Goal: Task Accomplishment & Management: Use online tool/utility

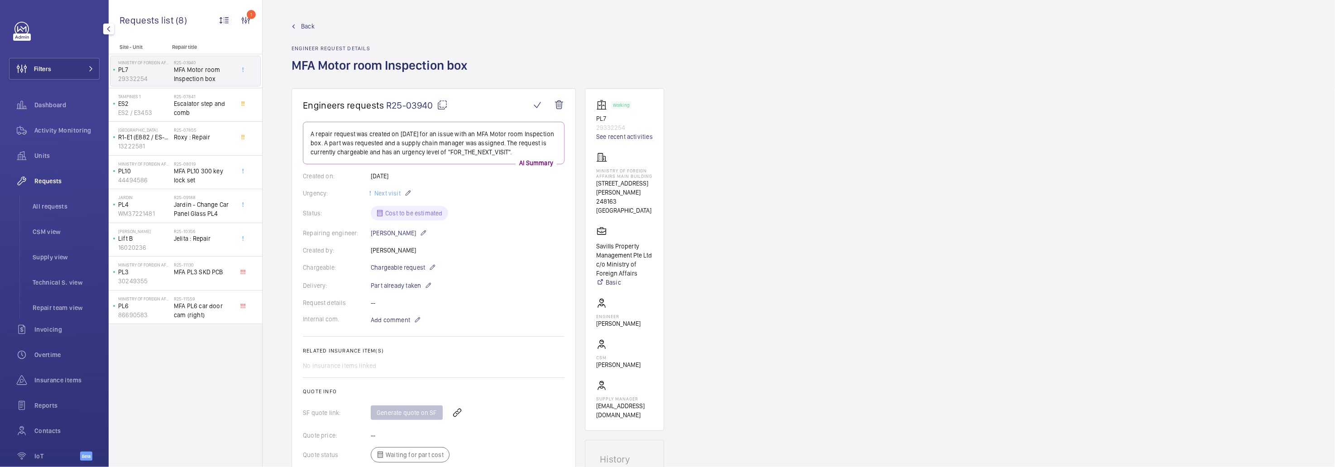
scroll to position [271, 0]
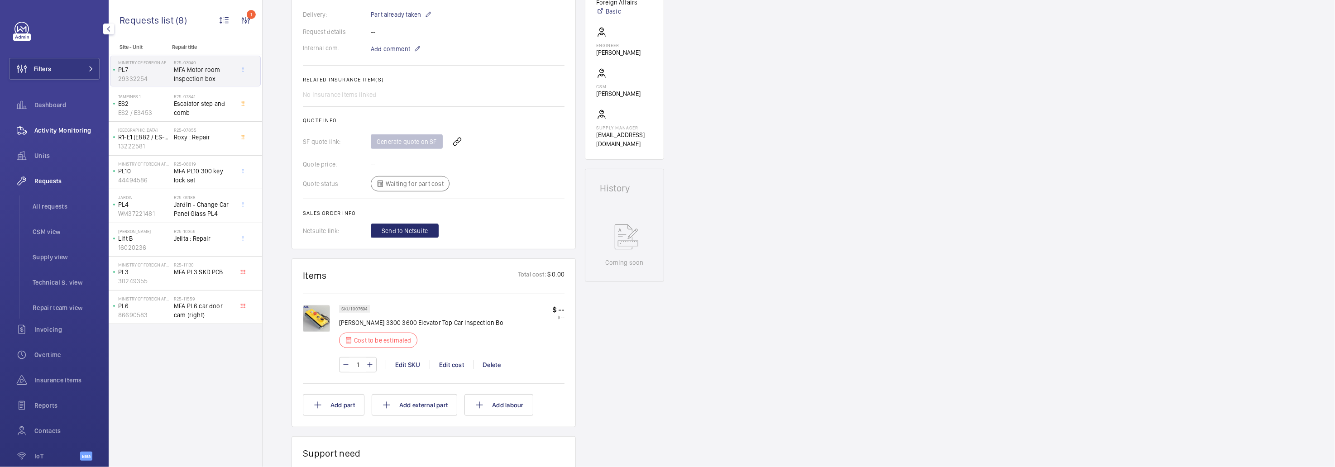
click at [41, 133] on span "Activity Monitoring" at bounding box center [66, 130] width 65 height 9
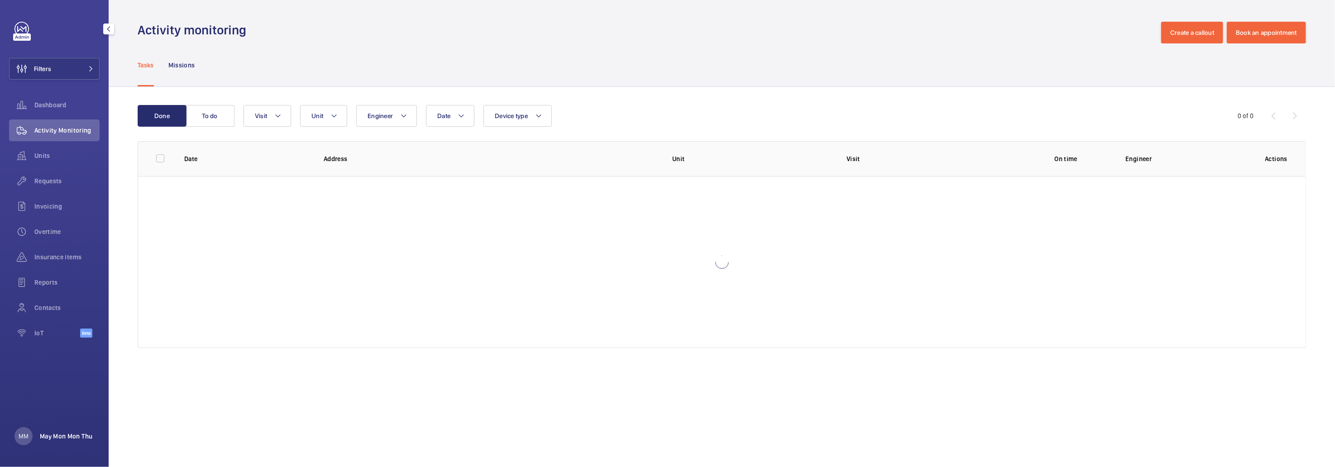
click at [59, 439] on p "May Mon Mon Thu" at bounding box center [66, 436] width 53 height 9
click at [59, 439] on div at bounding box center [667, 233] width 1335 height 467
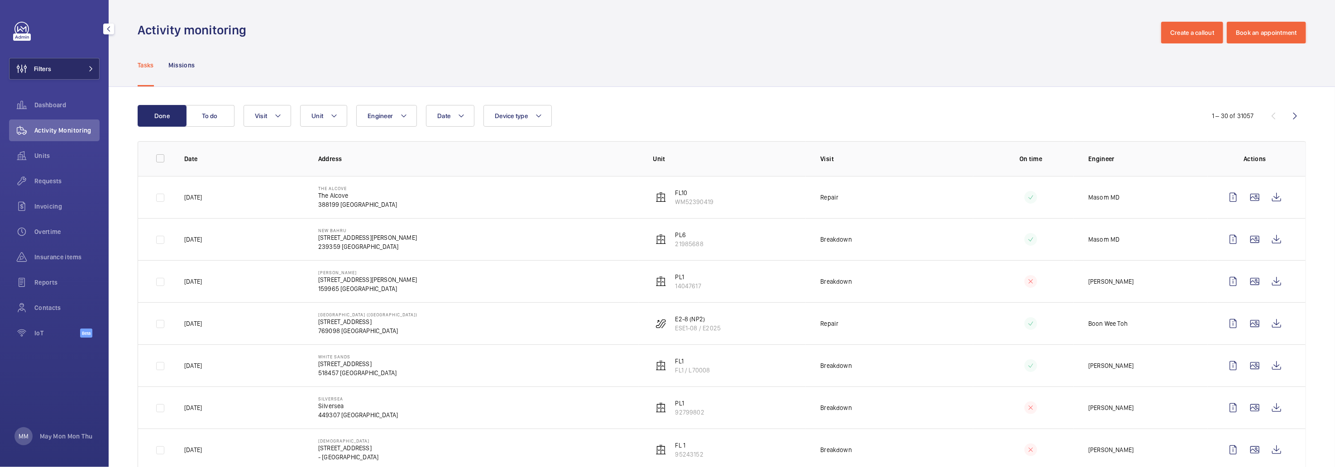
click at [74, 70] on button "Filters" at bounding box center [54, 69] width 91 height 22
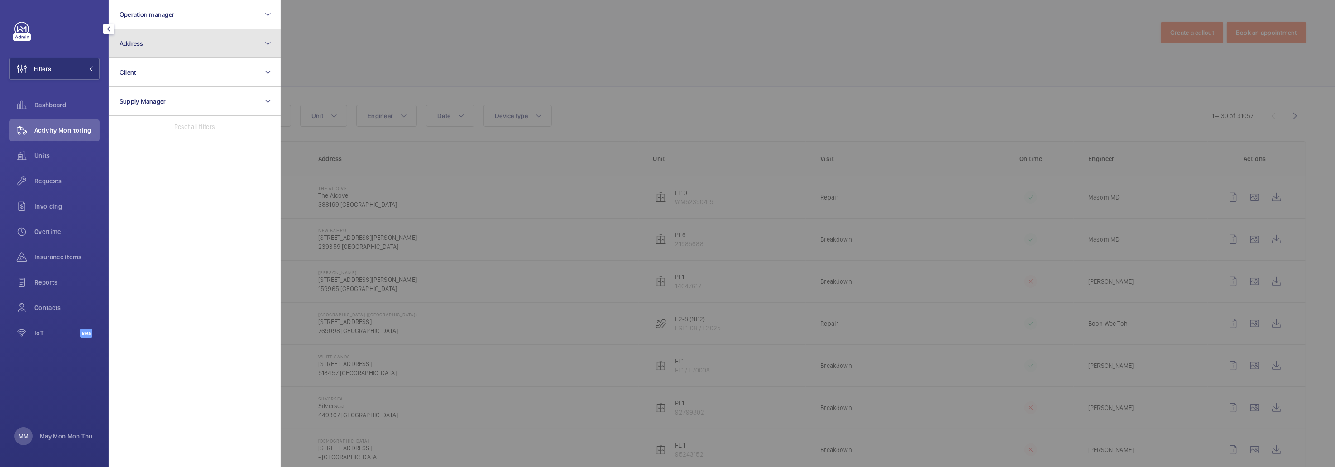
click at [175, 48] on button "Address" at bounding box center [195, 43] width 172 height 29
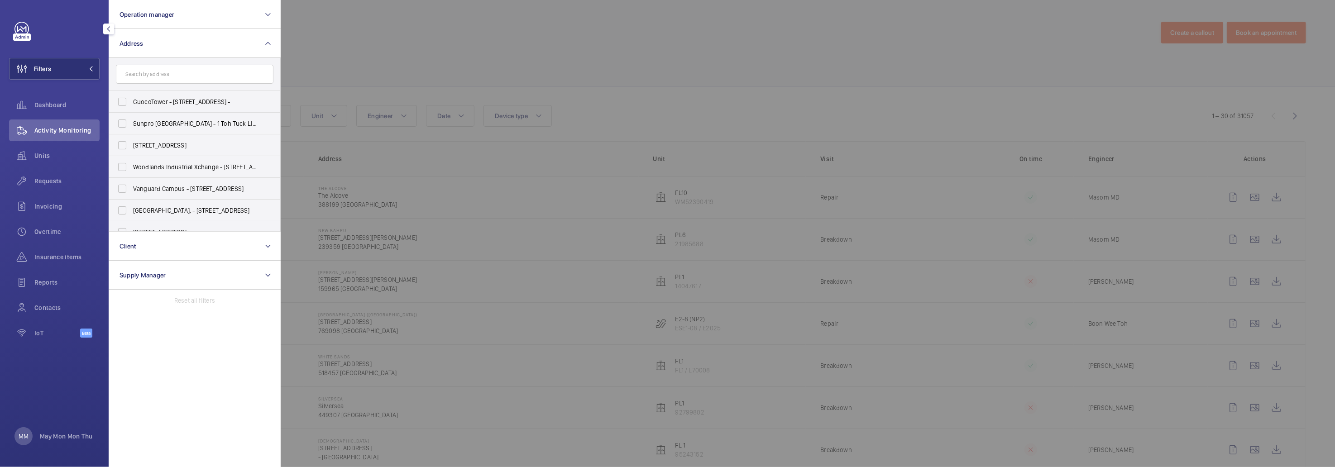
click at [202, 72] on input "text" at bounding box center [195, 74] width 158 height 19
type input "centerpoint"
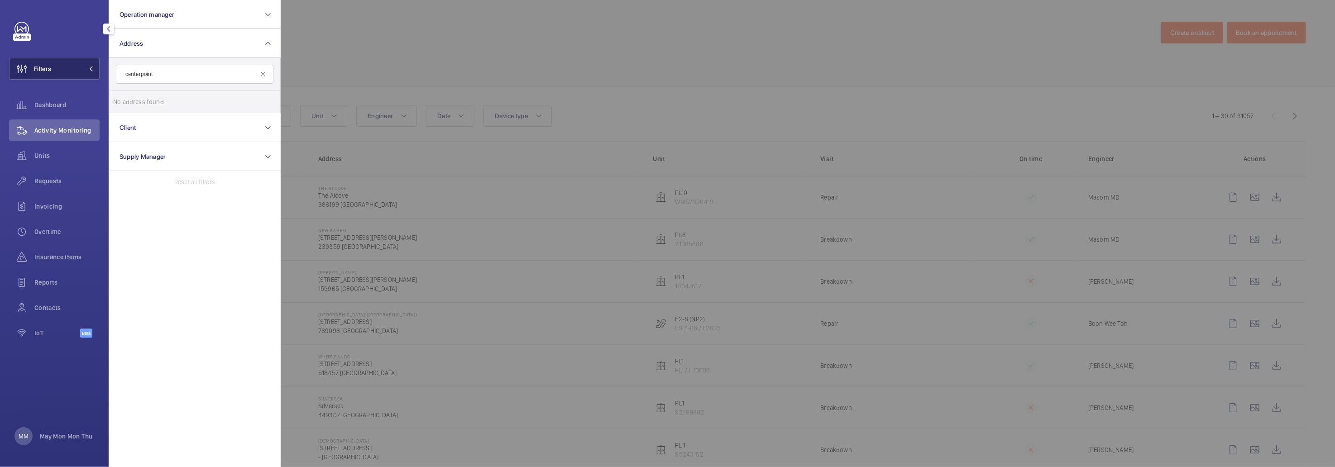
drag, startPoint x: 110, startPoint y: 62, endPoint x: 43, endPoint y: 60, distance: 67.0
click at [43, 60] on wm-front-sidebar-menu-filter "Filters Operation manager Address centerpoint No address found Reset Client Sup…" at bounding box center [54, 69] width 91 height 22
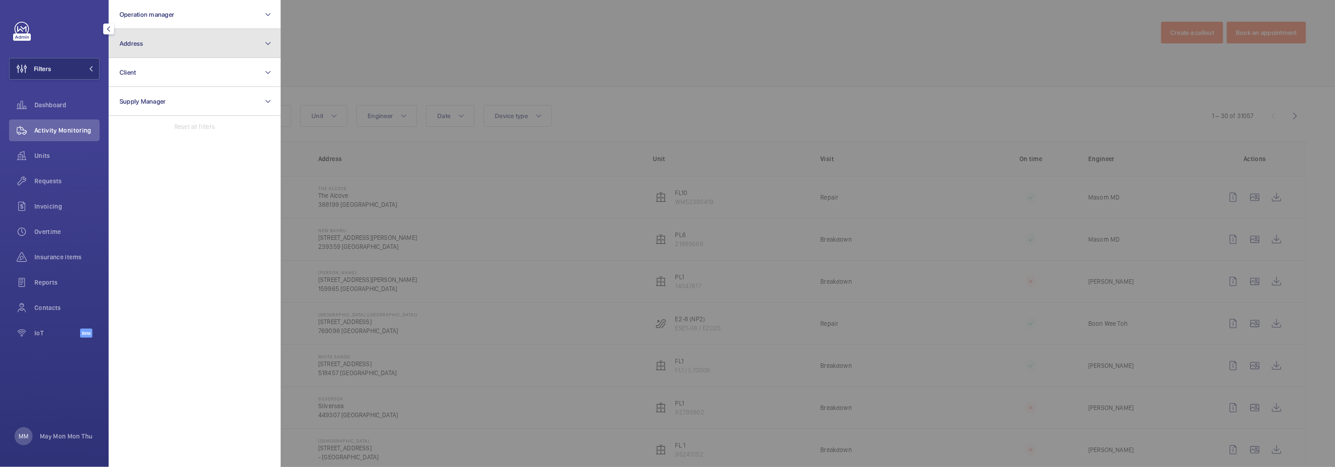
click at [154, 32] on button "Address" at bounding box center [195, 43] width 172 height 29
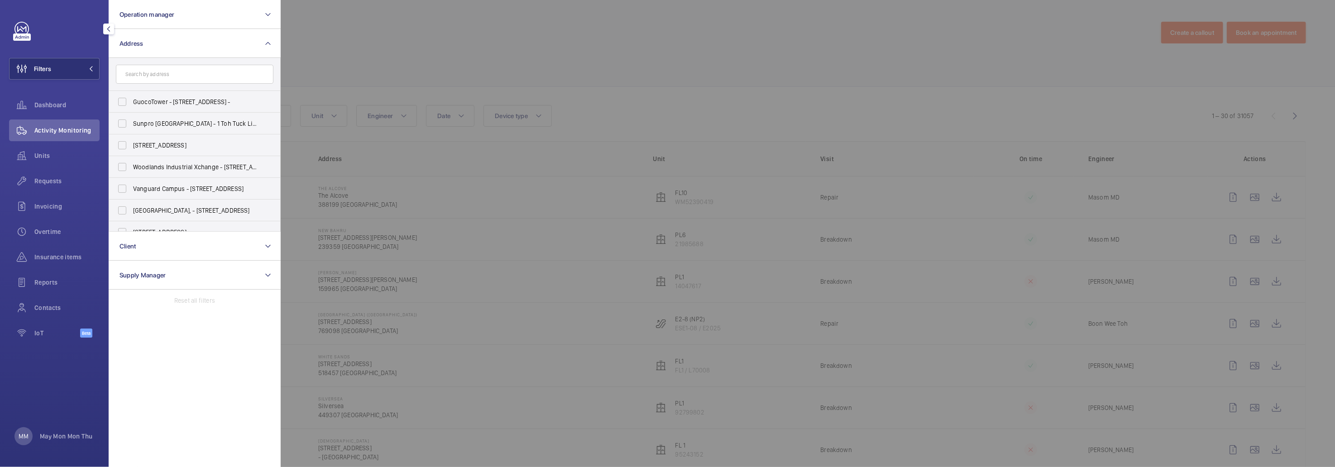
click at [165, 72] on input "text" at bounding box center [195, 74] width 158 height 19
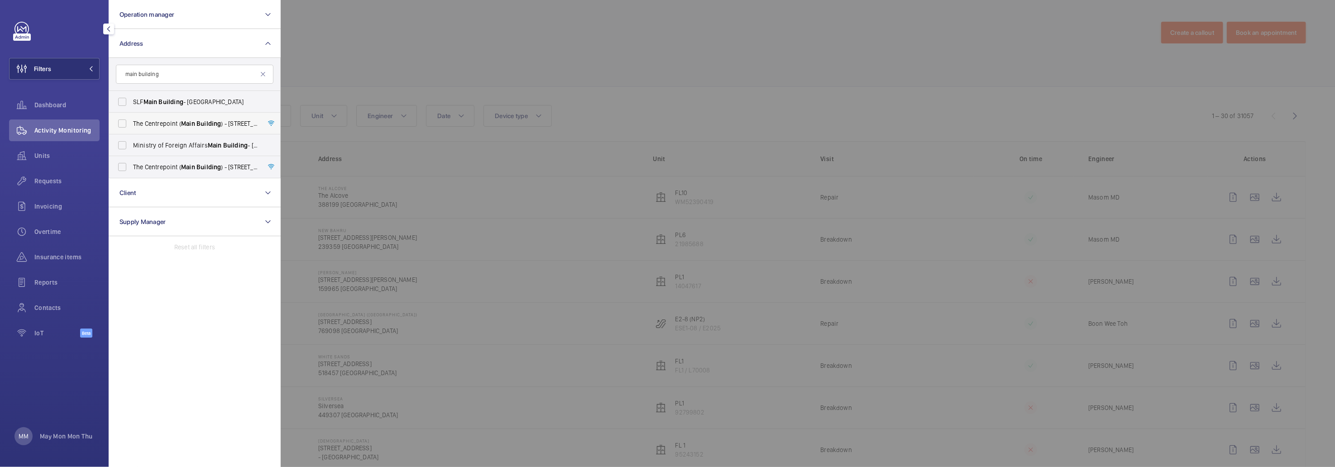
type input "main building"
drag, startPoint x: 179, startPoint y: 121, endPoint x: 121, endPoint y: 120, distance: 57.5
click at [121, 120] on label "The Centrepoint ( [GEOGRAPHIC_DATA] ) - [STREET_ADDRESS]" at bounding box center [188, 124] width 158 height 22
click at [121, 121] on label "The Centrepoint ( [GEOGRAPHIC_DATA] ) - [STREET_ADDRESS]" at bounding box center [188, 124] width 158 height 22
click at [121, 121] on input "The Centrepoint ( [GEOGRAPHIC_DATA] ) - [STREET_ADDRESS]" at bounding box center [122, 124] width 18 height 18
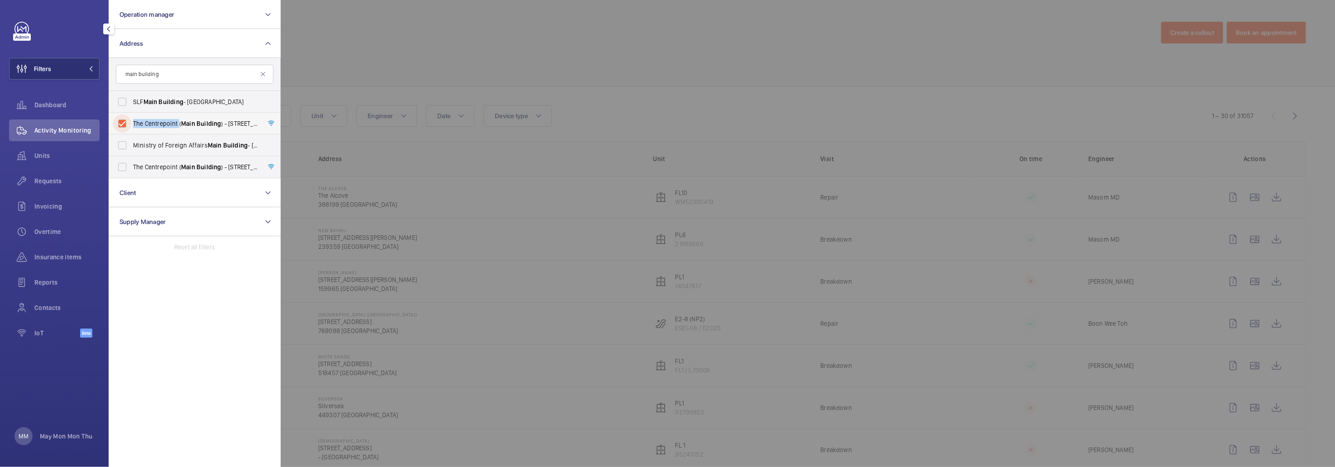
checkbox input "true"
click at [120, 168] on label "The Centrepoint ( [GEOGRAPHIC_DATA] ) - [STREET_ADDRESS]" at bounding box center [188, 167] width 158 height 22
click at [120, 168] on input "The Centrepoint ( [GEOGRAPHIC_DATA] ) - [STREET_ADDRESS]" at bounding box center [122, 167] width 18 height 18
checkbox input "true"
click at [416, 24] on div at bounding box center [948, 233] width 1335 height 467
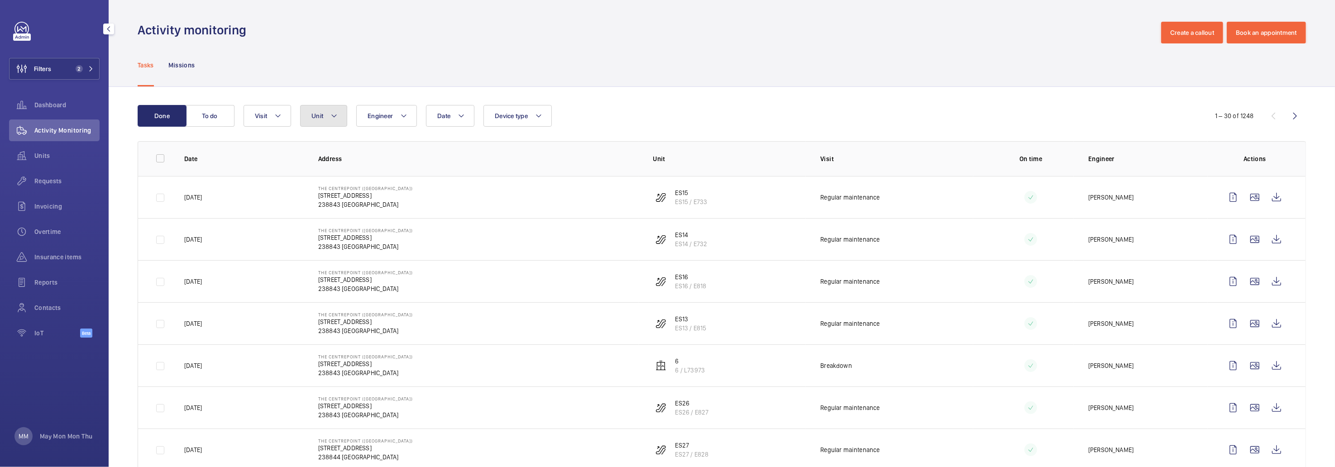
click at [340, 119] on button "Unit" at bounding box center [323, 116] width 47 height 22
click at [321, 152] on input "text" at bounding box center [386, 149] width 158 height 19
type input "es5"
click at [345, 200] on span "ES5" at bounding box center [348, 199] width 11 height 7
click at [329, 200] on input "ES5 , ES5 / E807" at bounding box center [320, 199] width 18 height 18
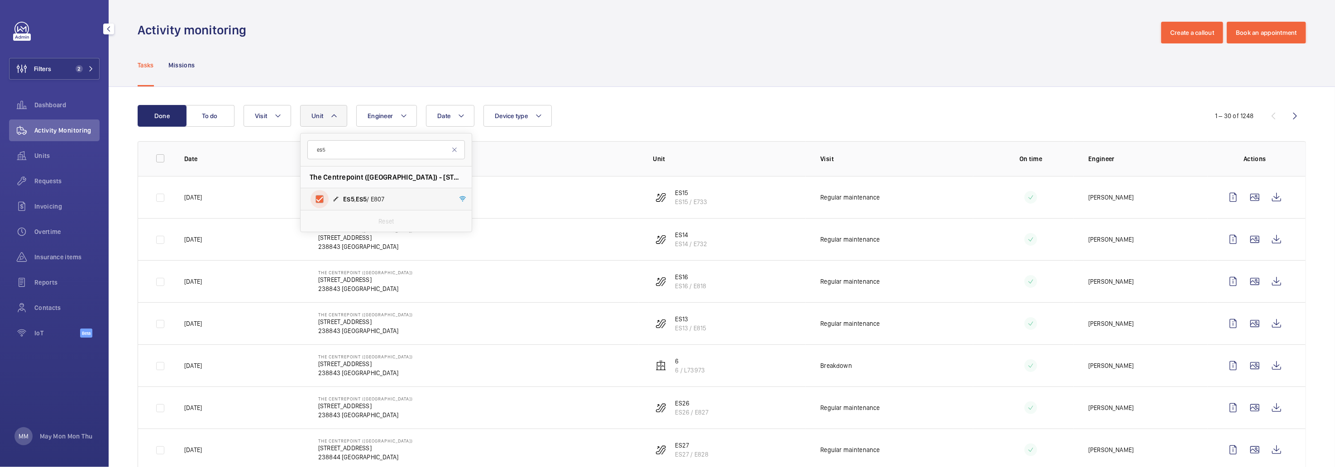
checkbox input "true"
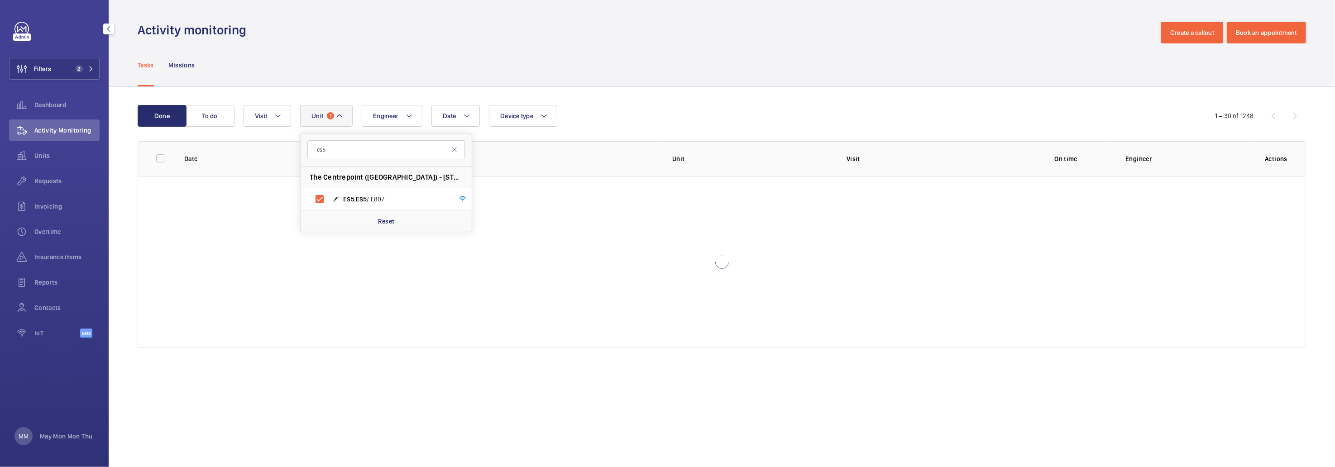
click at [711, 73] on div "Tasks Missions" at bounding box center [722, 64] width 1169 height 43
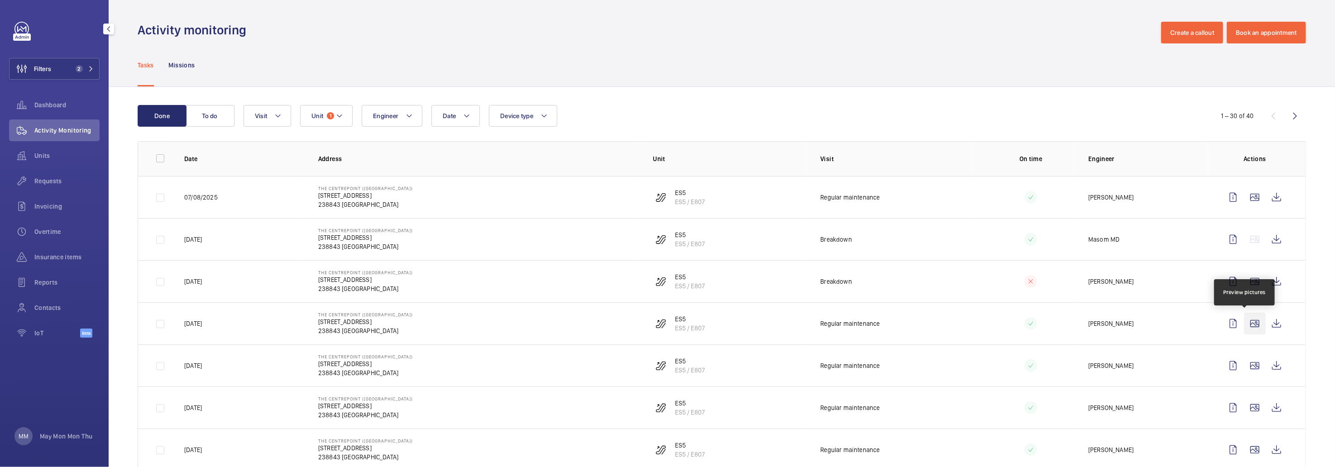
click at [1251, 323] on wm-front-icon-button at bounding box center [1255, 324] width 22 height 22
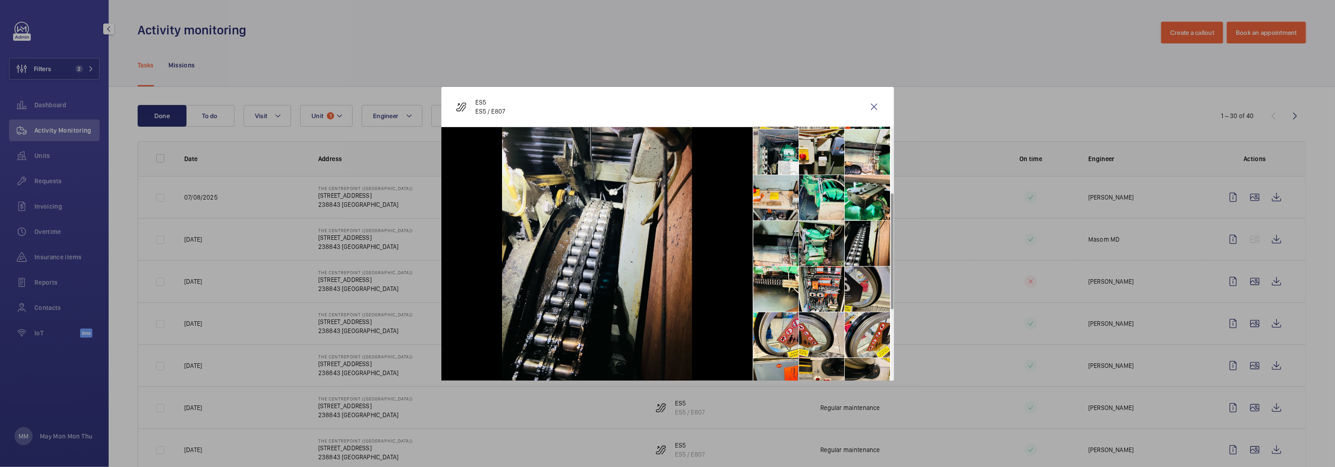
scroll to position [271, 0]
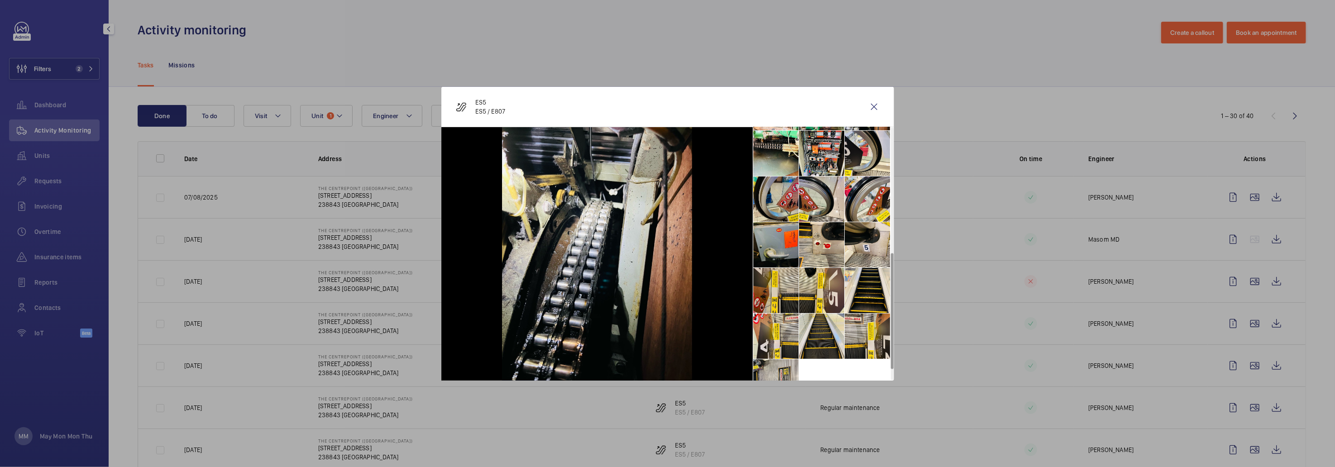
click at [768, 193] on li at bounding box center [776, 199] width 45 height 45
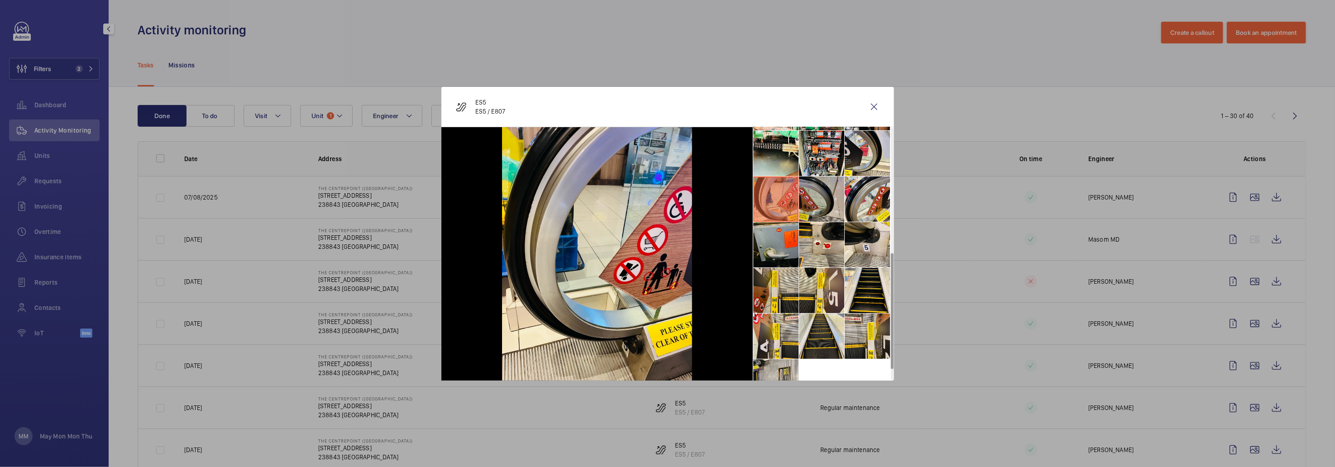
click at [819, 198] on li at bounding box center [821, 199] width 45 height 45
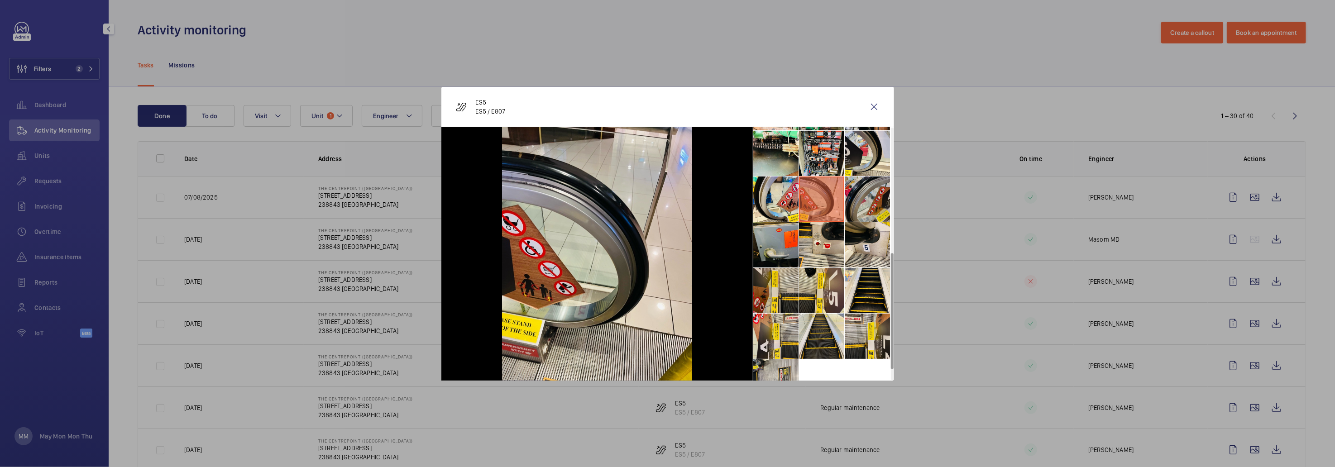
click at [860, 201] on li at bounding box center [867, 199] width 45 height 45
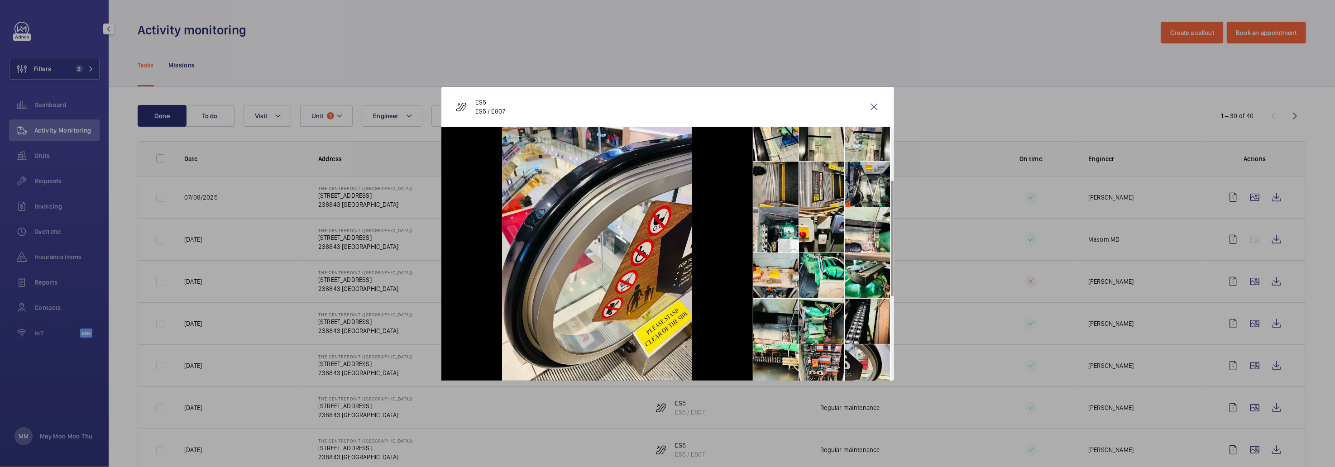
scroll to position [0, 0]
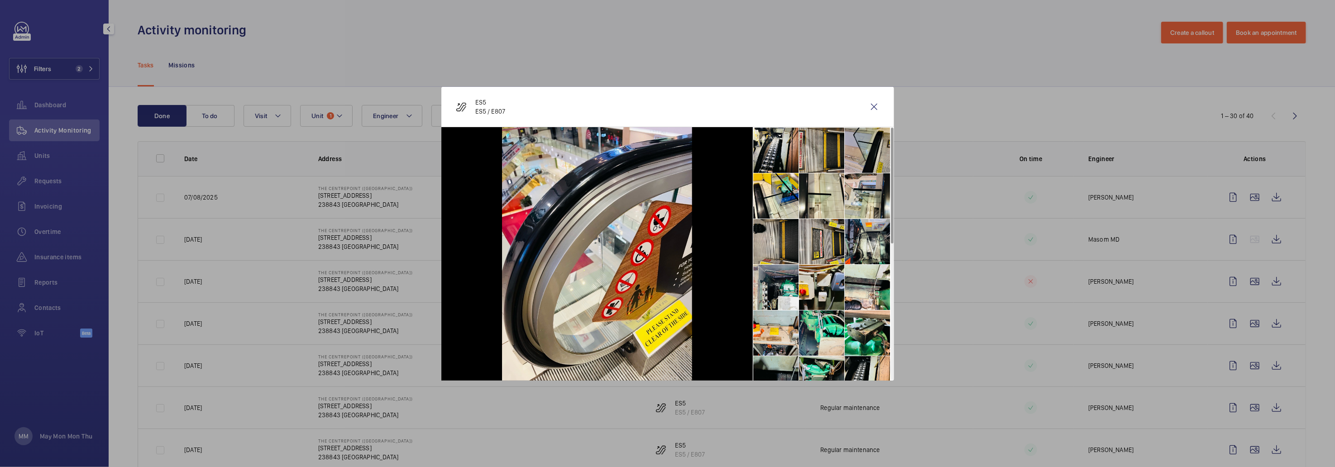
click at [872, 151] on li at bounding box center [867, 150] width 45 height 45
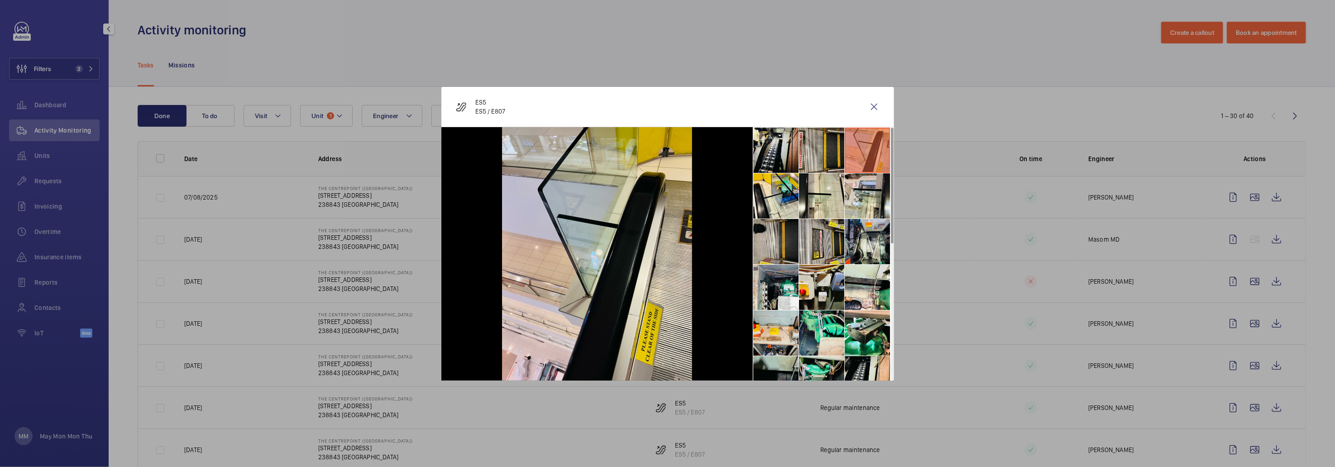
click at [1027, 95] on div at bounding box center [667, 233] width 1335 height 467
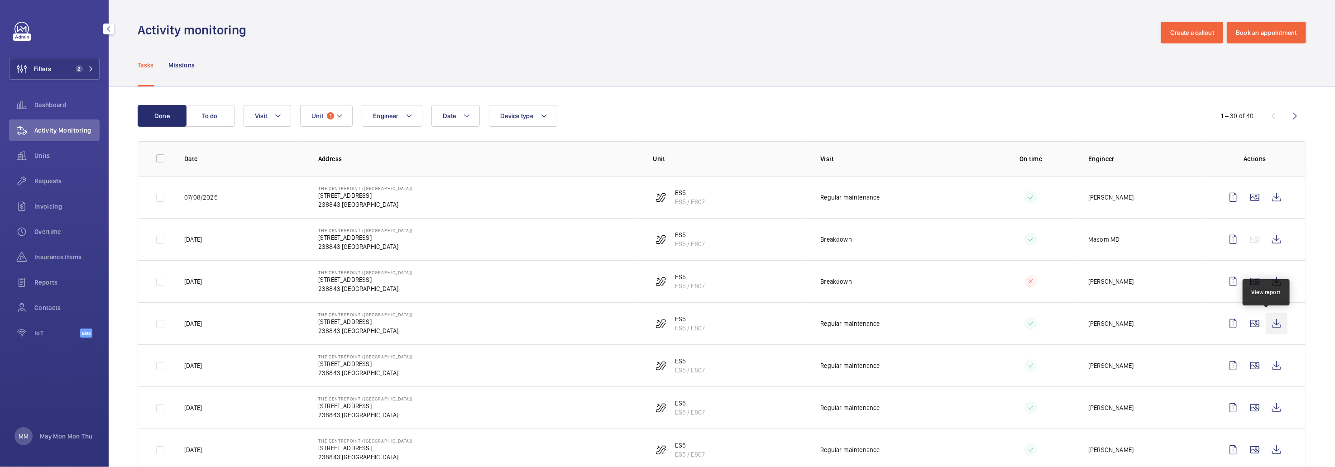
click at [1266, 319] on wm-front-icon-button at bounding box center [1277, 324] width 22 height 22
click at [1245, 196] on wm-front-icon-button at bounding box center [1255, 198] width 22 height 22
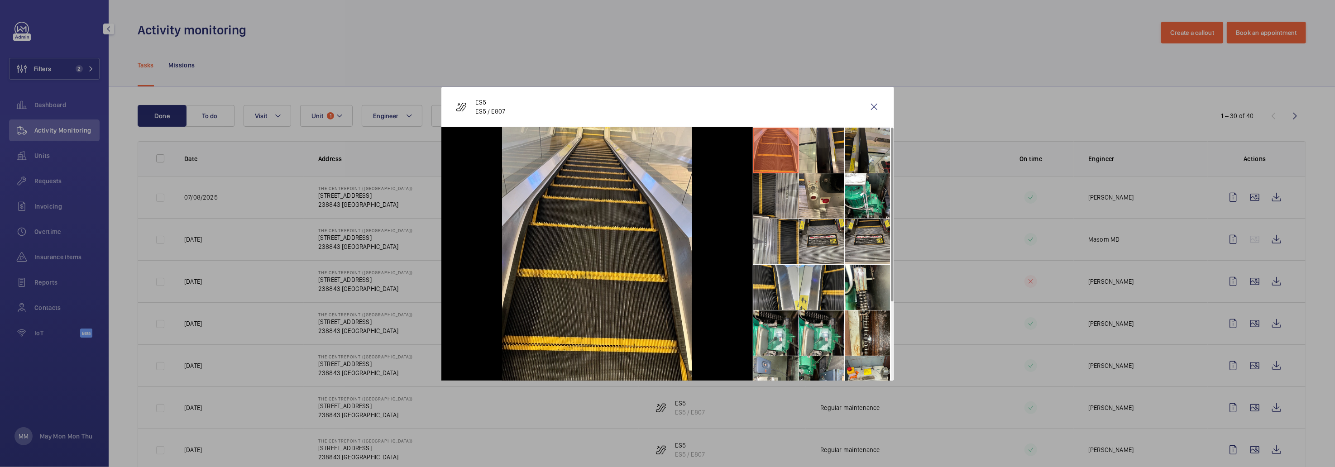
click at [883, 154] on li at bounding box center [867, 150] width 45 height 45
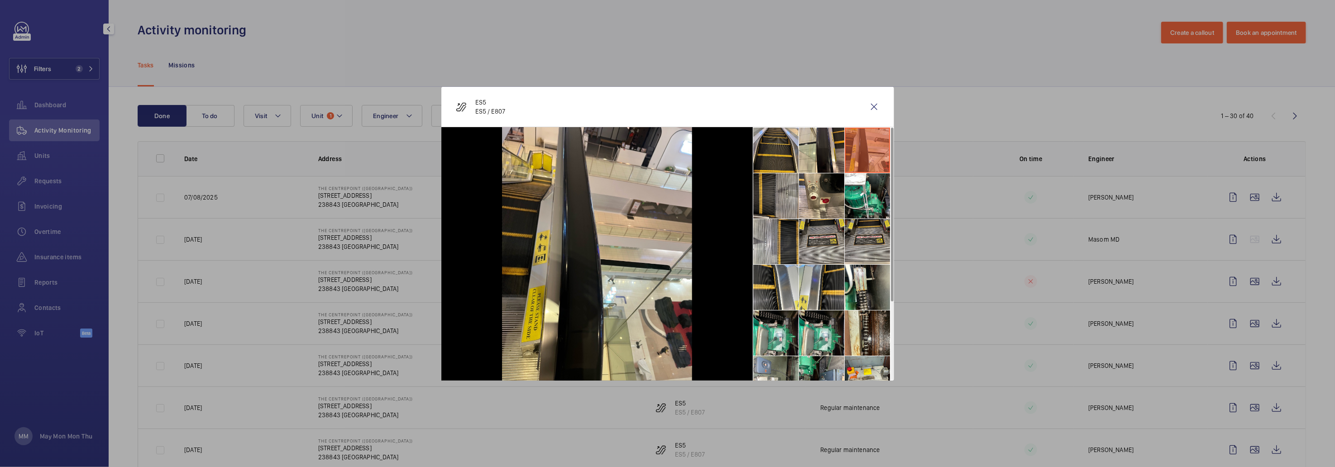
click at [957, 95] on div at bounding box center [667, 233] width 1335 height 467
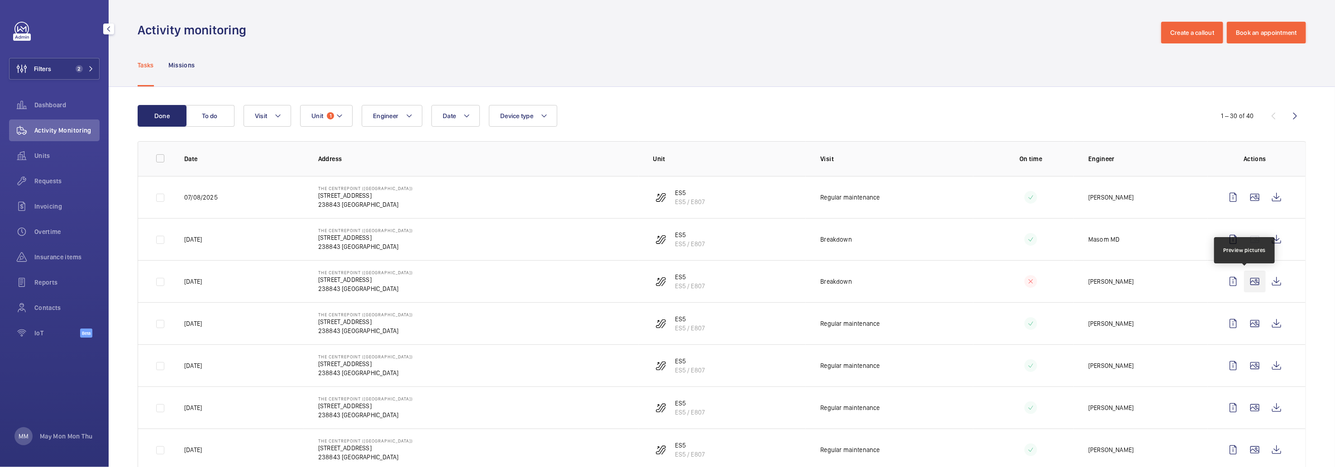
click at [1245, 286] on wm-front-icon-button at bounding box center [1255, 282] width 22 height 22
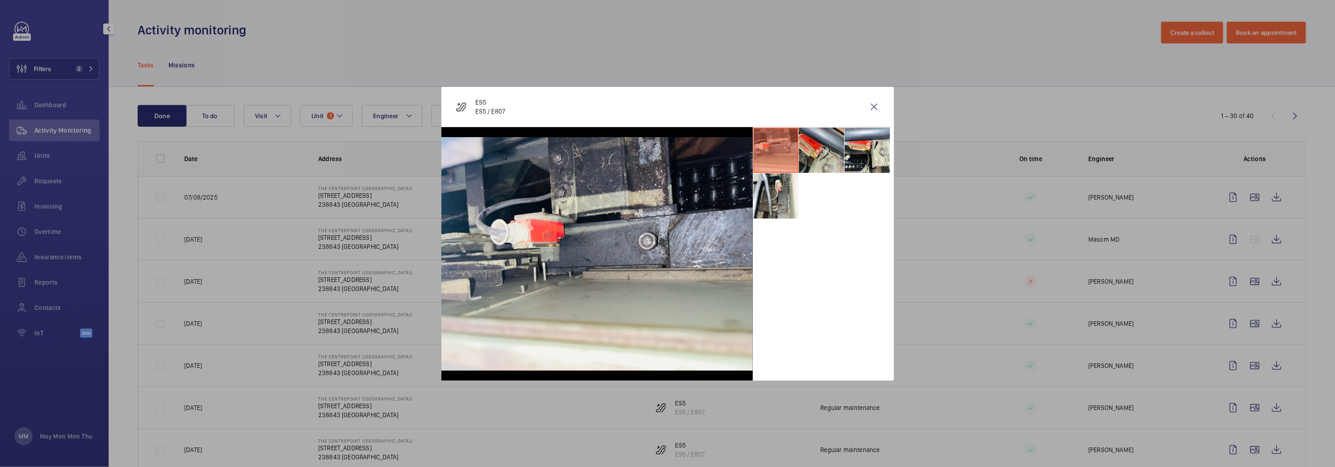
click at [840, 147] on li at bounding box center [821, 150] width 45 height 45
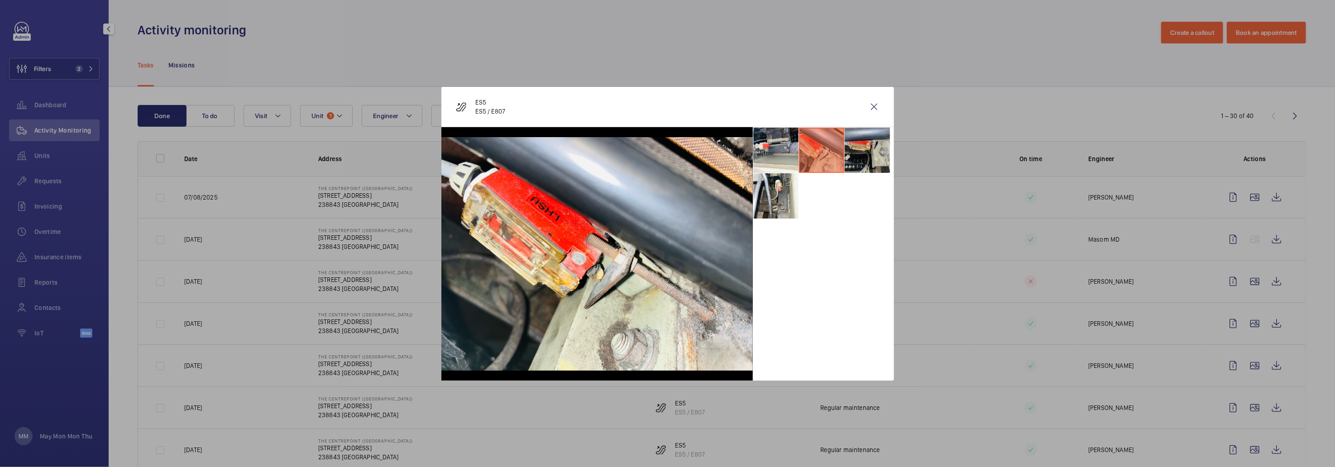
click at [866, 154] on li at bounding box center [867, 150] width 45 height 45
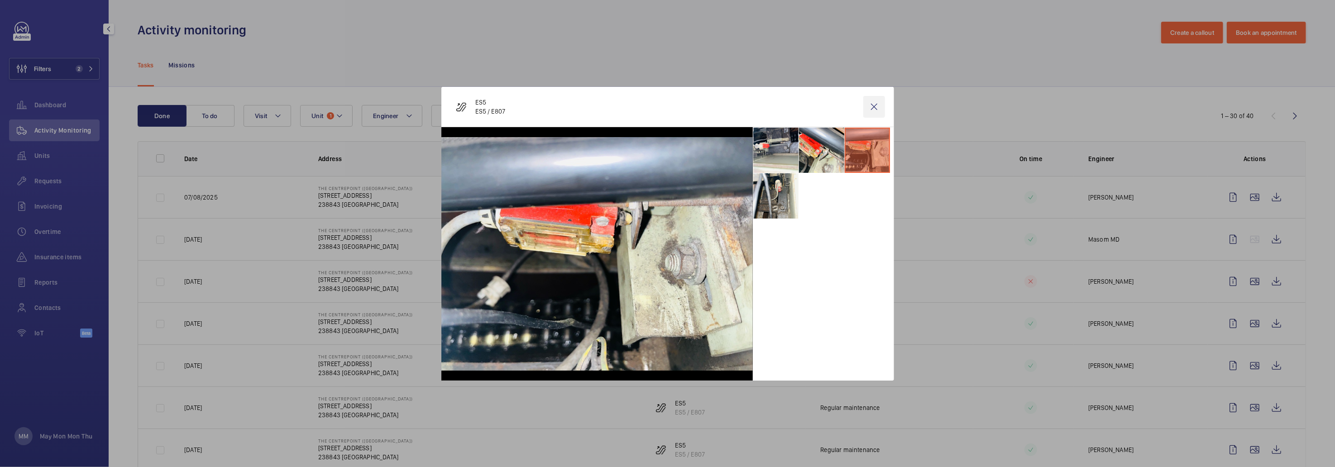
click at [874, 108] on wm-front-icon-button at bounding box center [875, 107] width 22 height 22
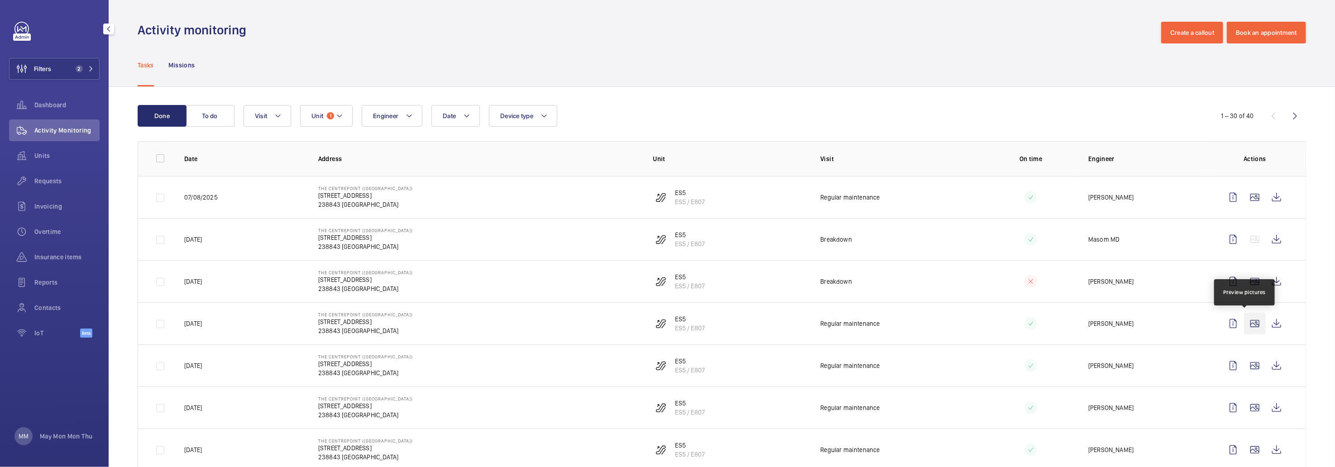
click at [1246, 317] on wm-front-icon-button at bounding box center [1255, 324] width 22 height 22
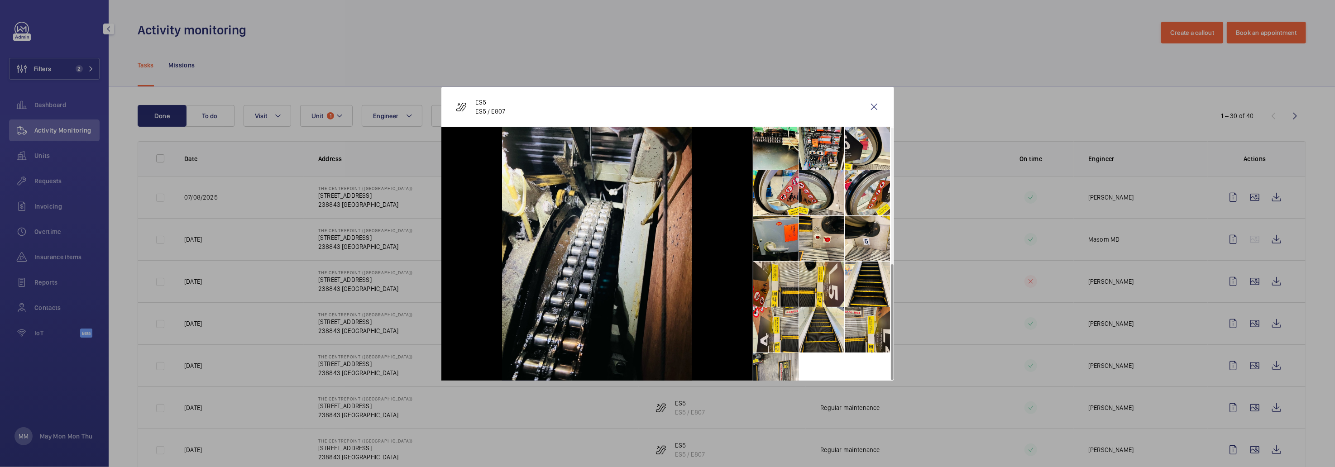
scroll to position [296, 0]
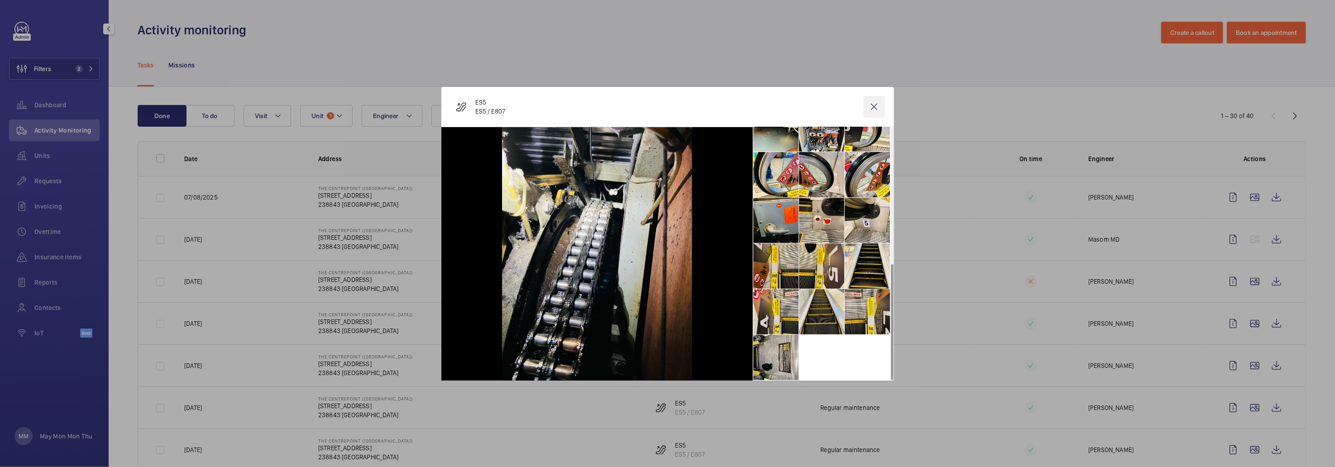
click at [873, 100] on wm-front-icon-button at bounding box center [875, 107] width 22 height 22
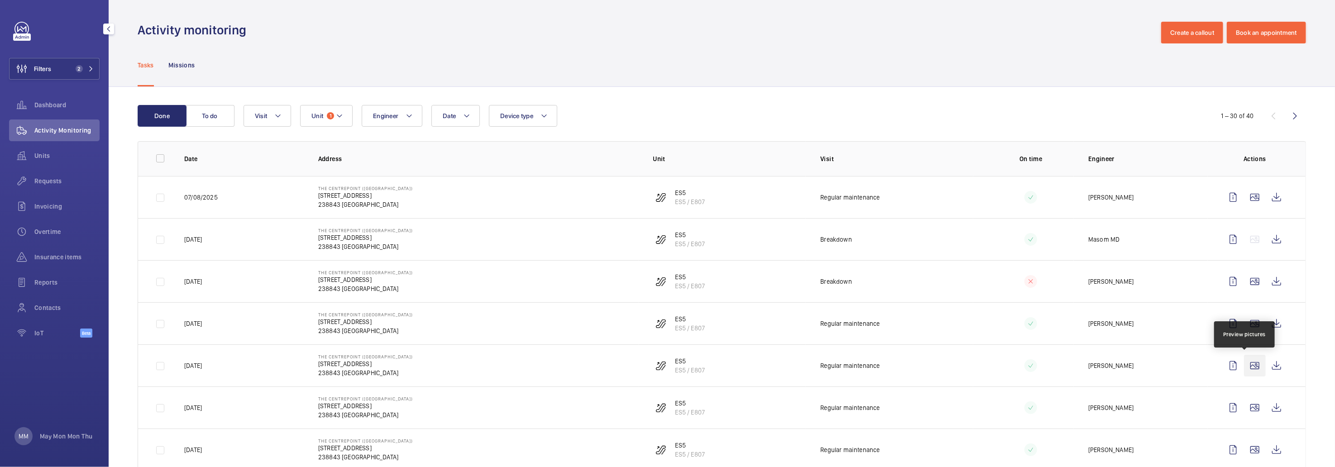
click at [1246, 366] on wm-front-icon-button at bounding box center [1255, 366] width 22 height 22
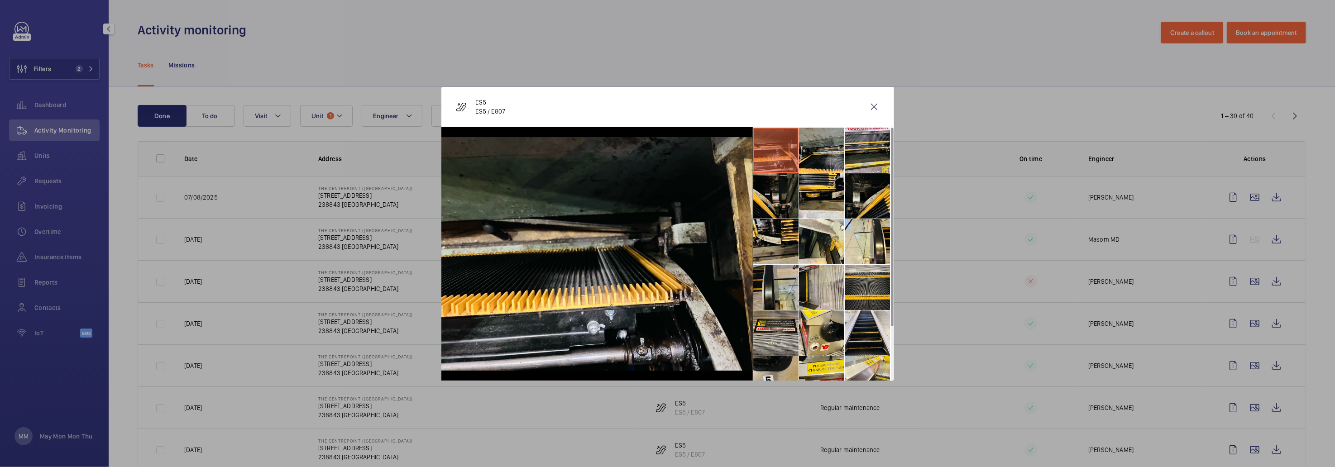
click at [773, 298] on li at bounding box center [776, 287] width 45 height 45
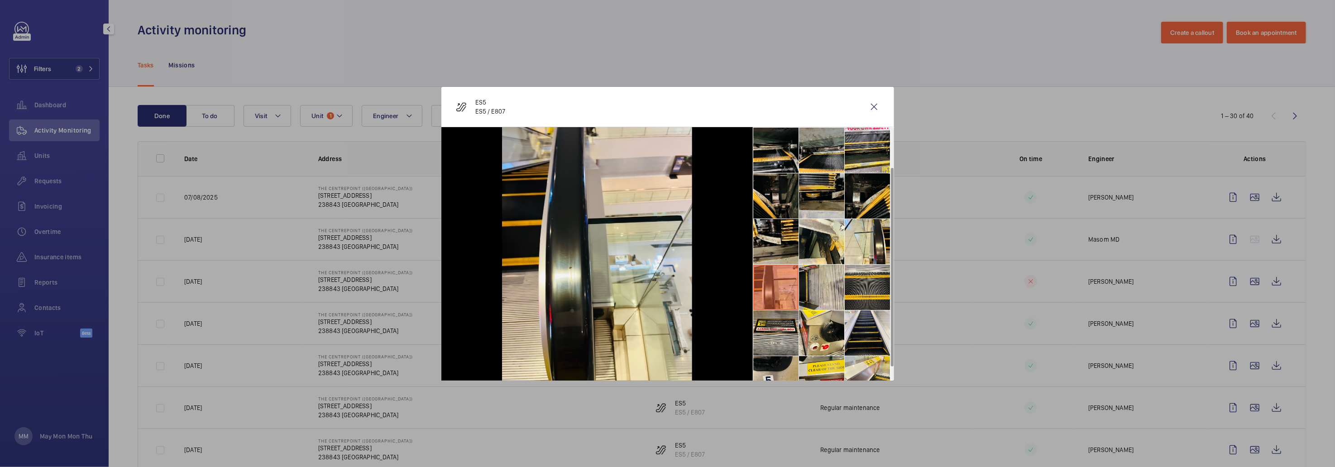
scroll to position [67, 0]
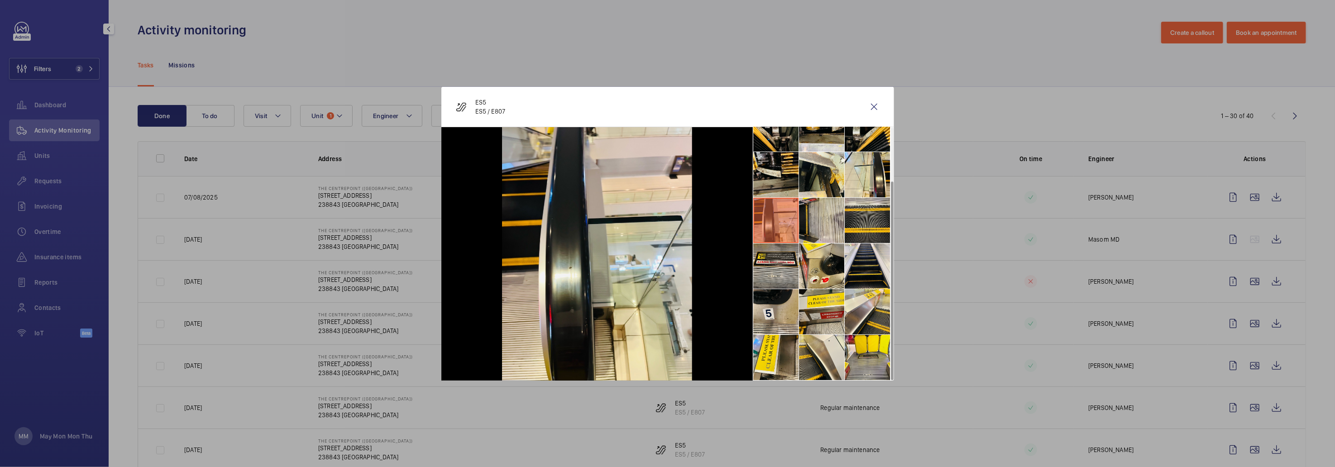
click at [1073, 44] on div at bounding box center [667, 233] width 1335 height 467
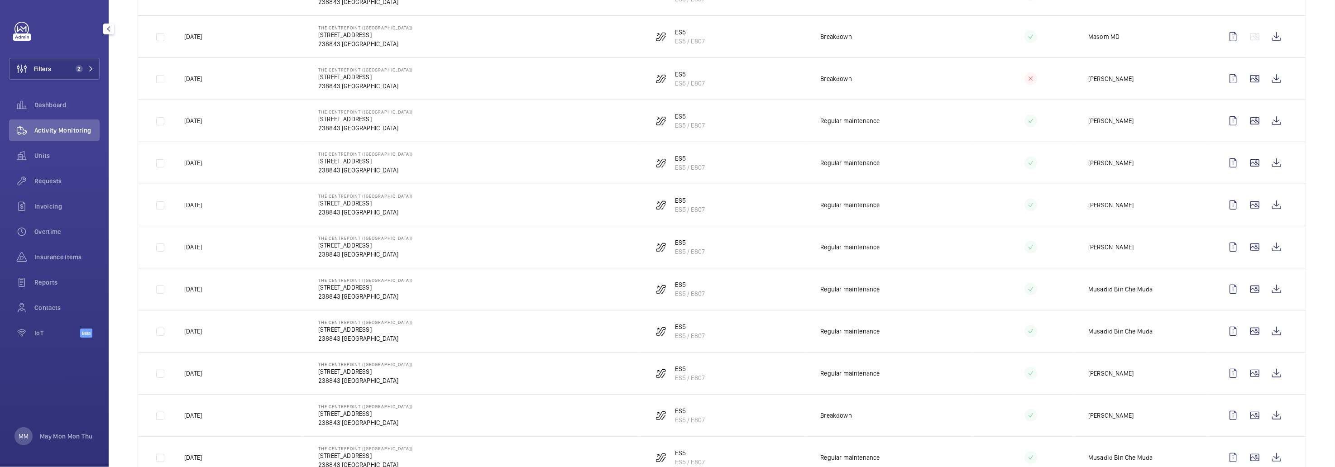
scroll to position [203, 0]
click at [1244, 245] on wm-front-icon-button at bounding box center [1255, 247] width 22 height 22
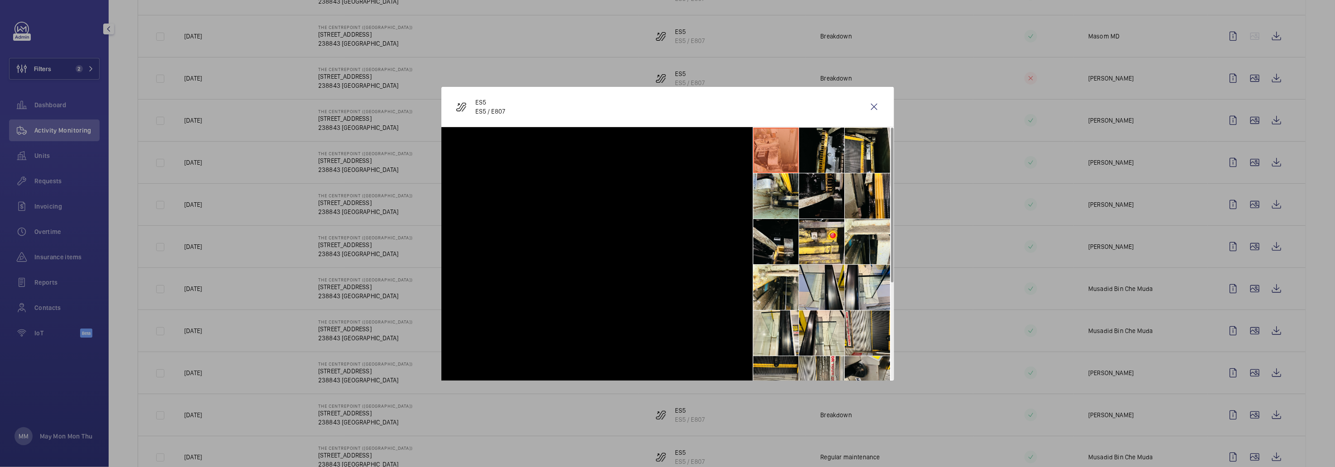
click at [823, 282] on li at bounding box center [821, 287] width 45 height 45
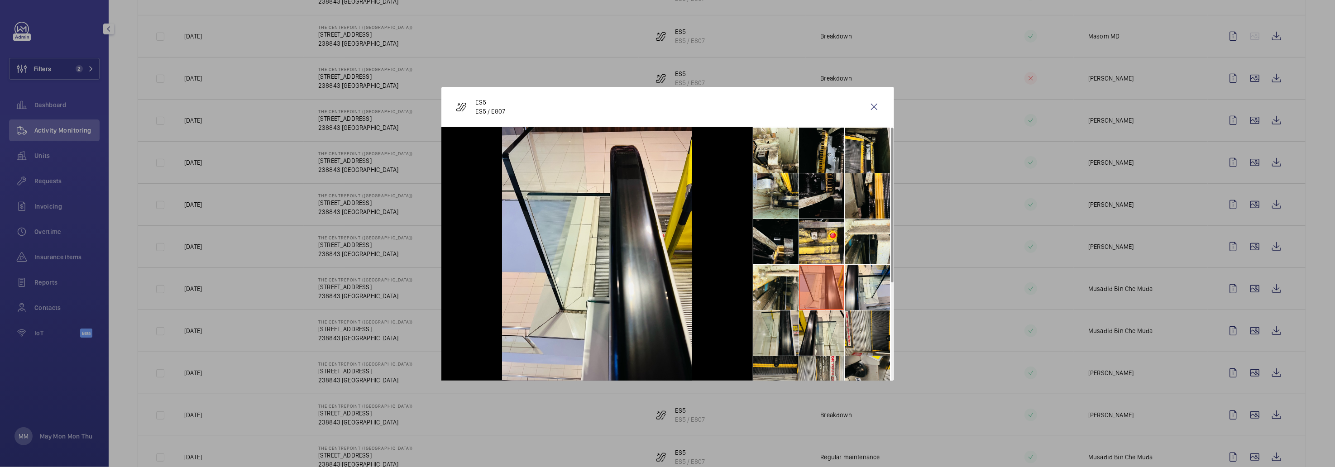
click at [779, 312] on li at bounding box center [776, 333] width 45 height 45
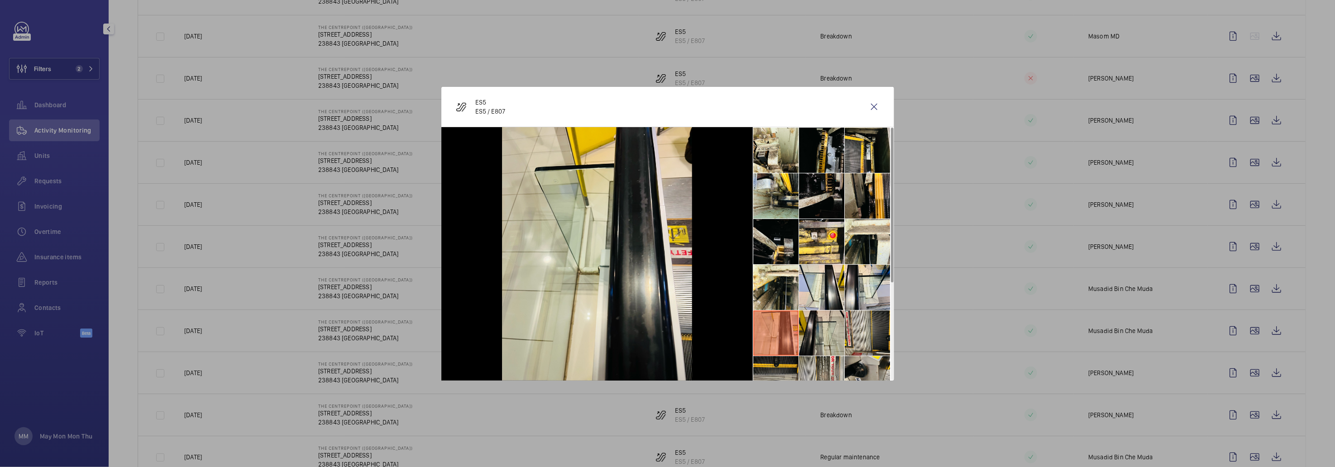
click at [828, 329] on li at bounding box center [821, 333] width 45 height 45
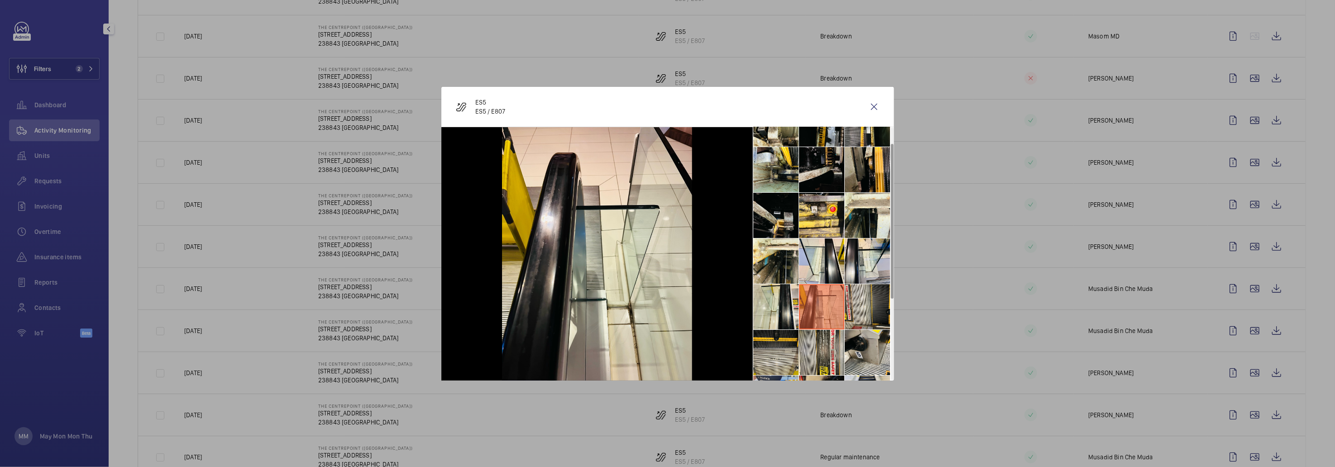
scroll to position [0, 0]
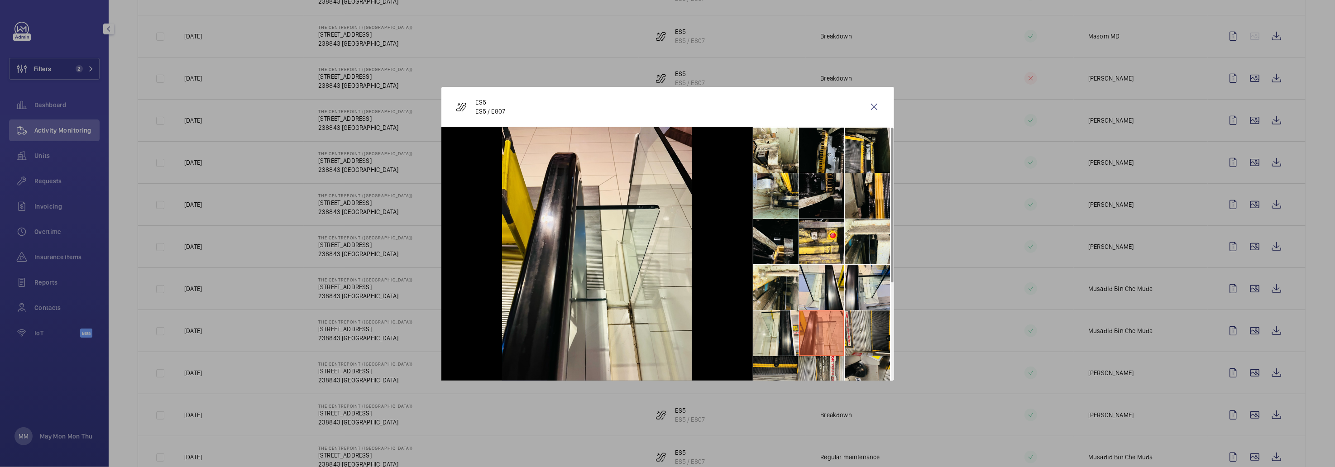
click at [1319, 292] on div at bounding box center [667, 233] width 1335 height 467
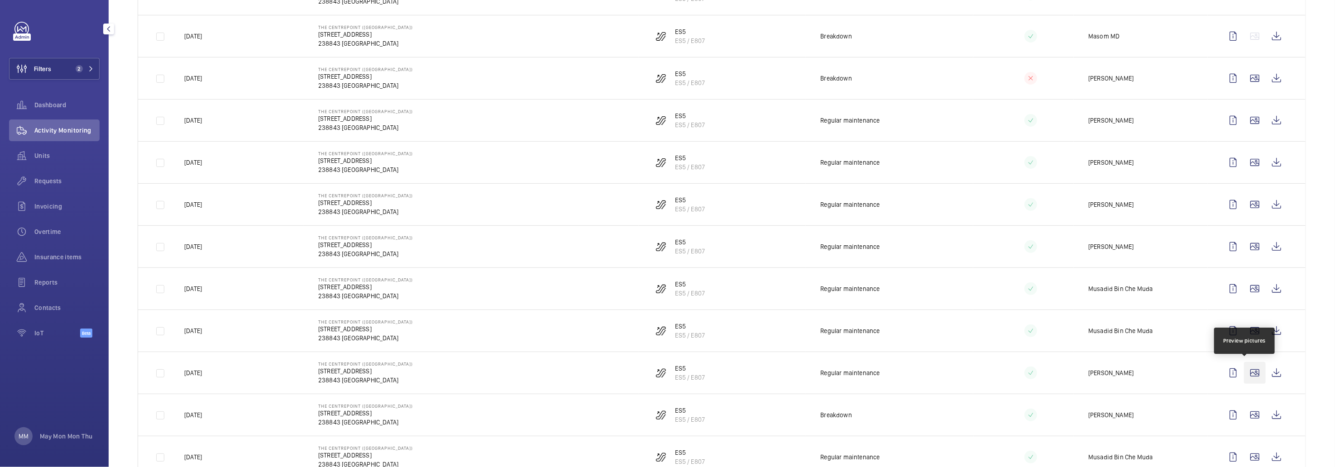
click at [1245, 367] on wm-front-icon-button at bounding box center [1255, 373] width 22 height 22
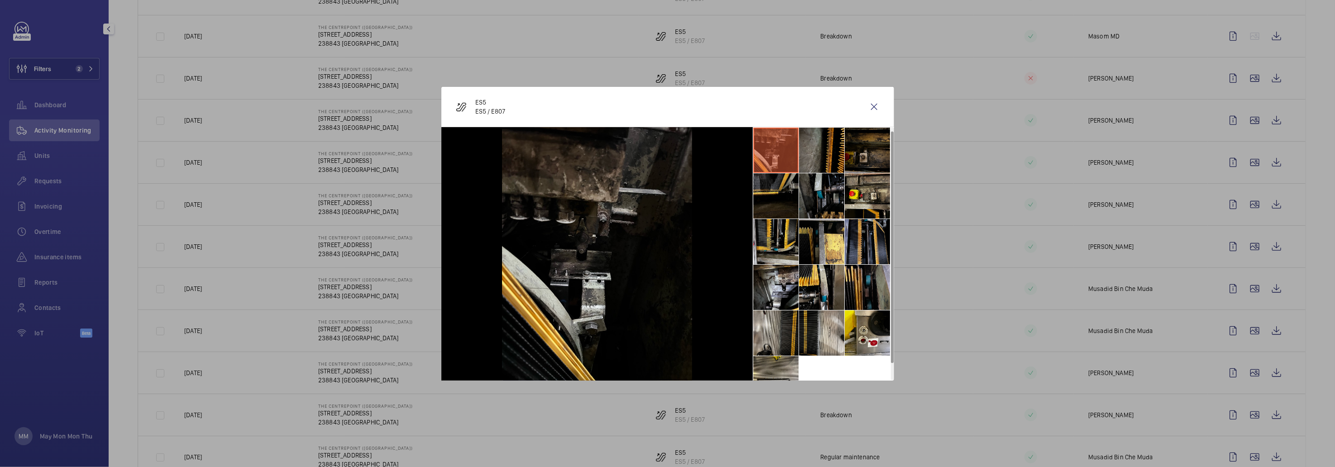
scroll to position [21, 0]
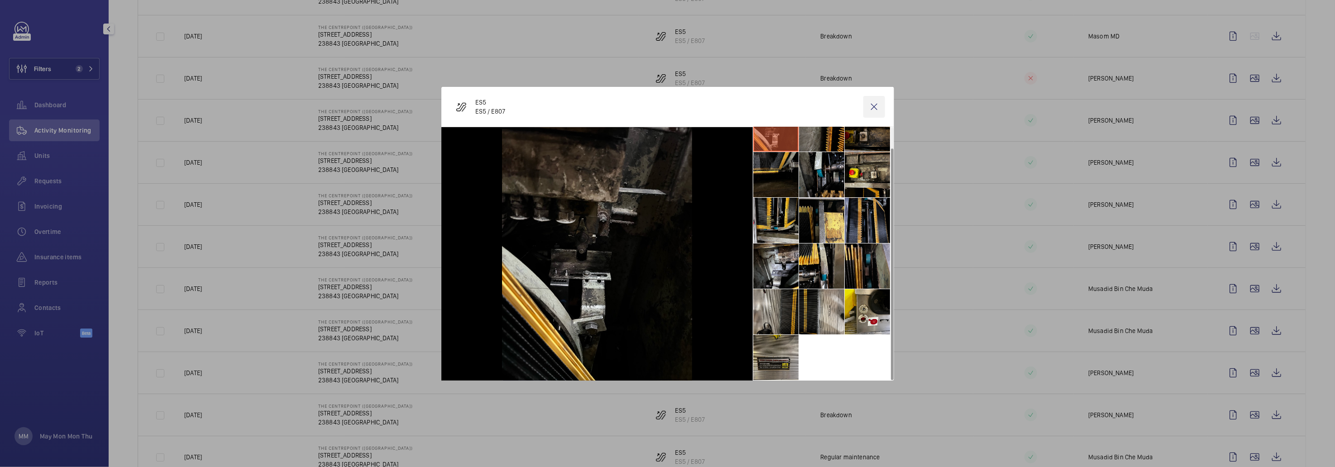
click at [880, 101] on wm-front-icon-button at bounding box center [875, 107] width 22 height 22
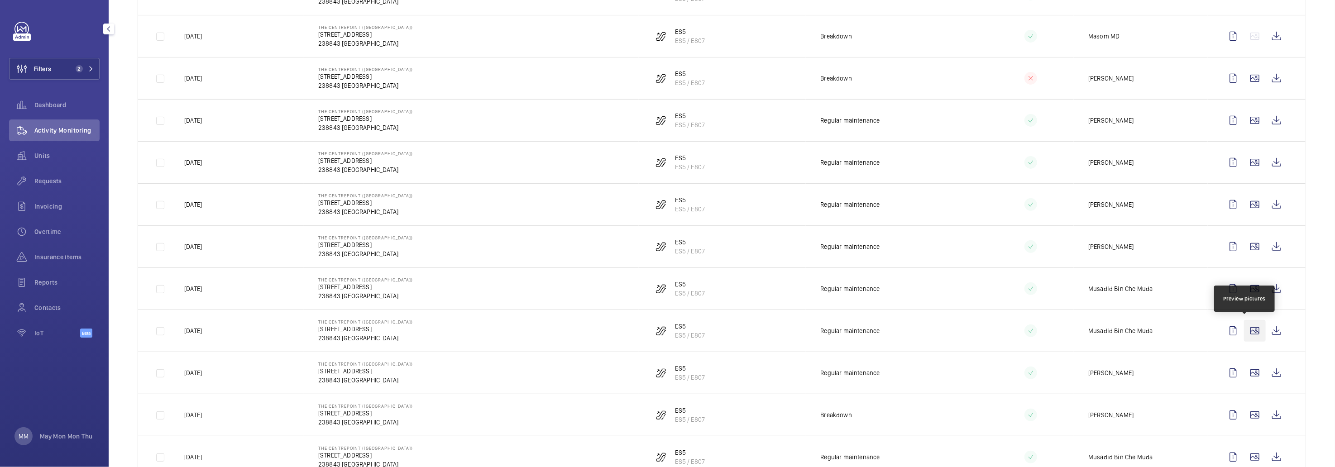
click at [1244, 325] on wm-front-icon-button at bounding box center [1255, 331] width 22 height 22
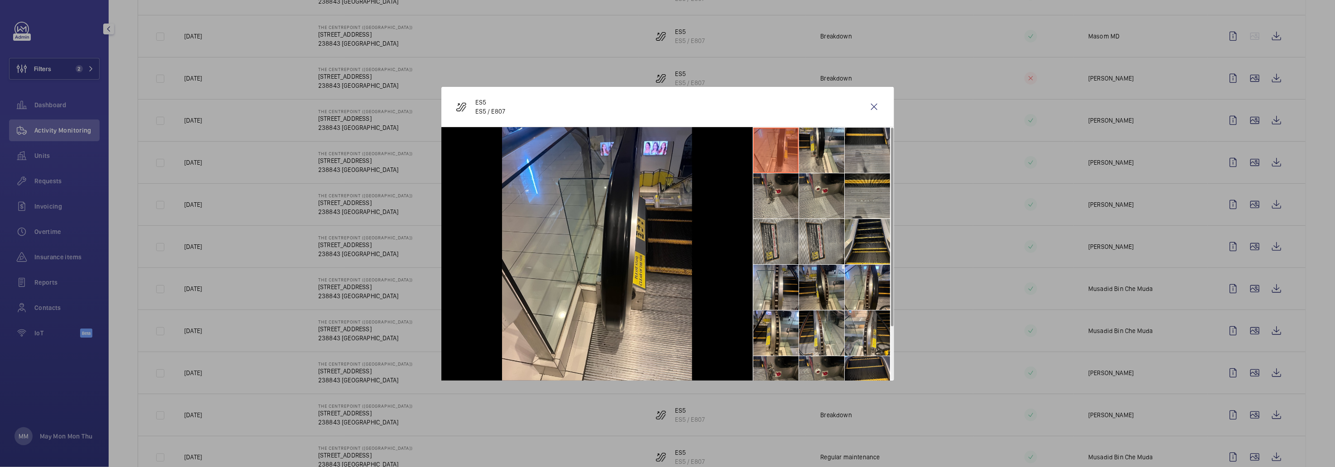
click at [829, 287] on li at bounding box center [821, 287] width 45 height 45
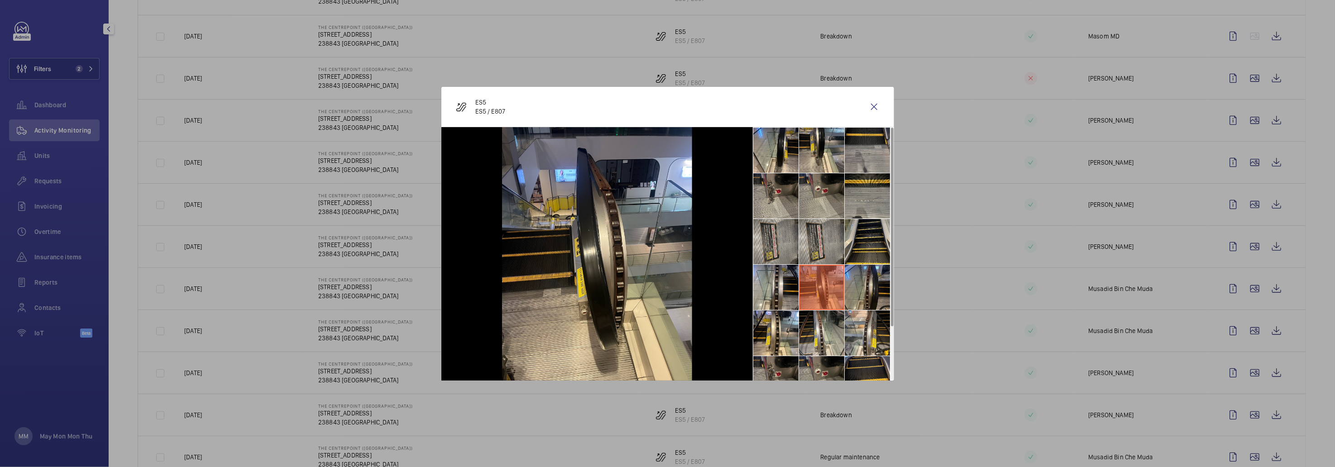
click at [860, 288] on li at bounding box center [867, 287] width 45 height 45
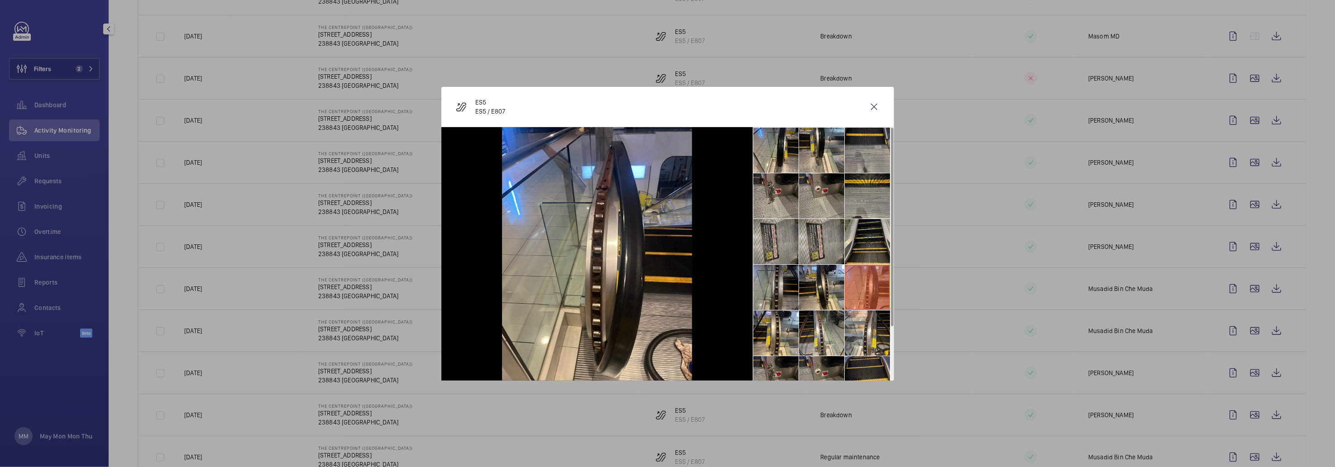
click at [757, 282] on li at bounding box center [776, 287] width 45 height 45
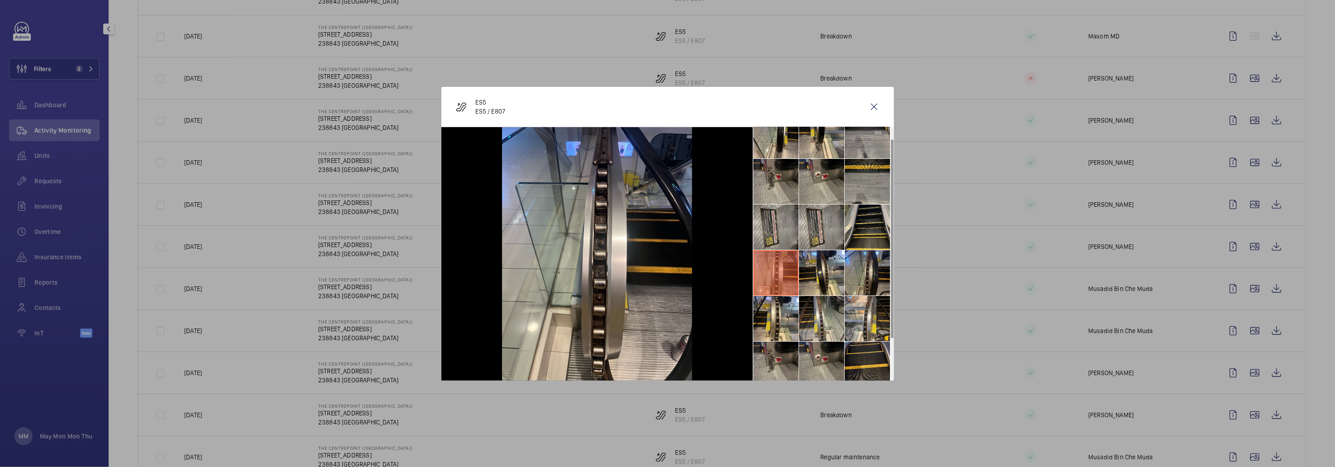
scroll to position [0, 0]
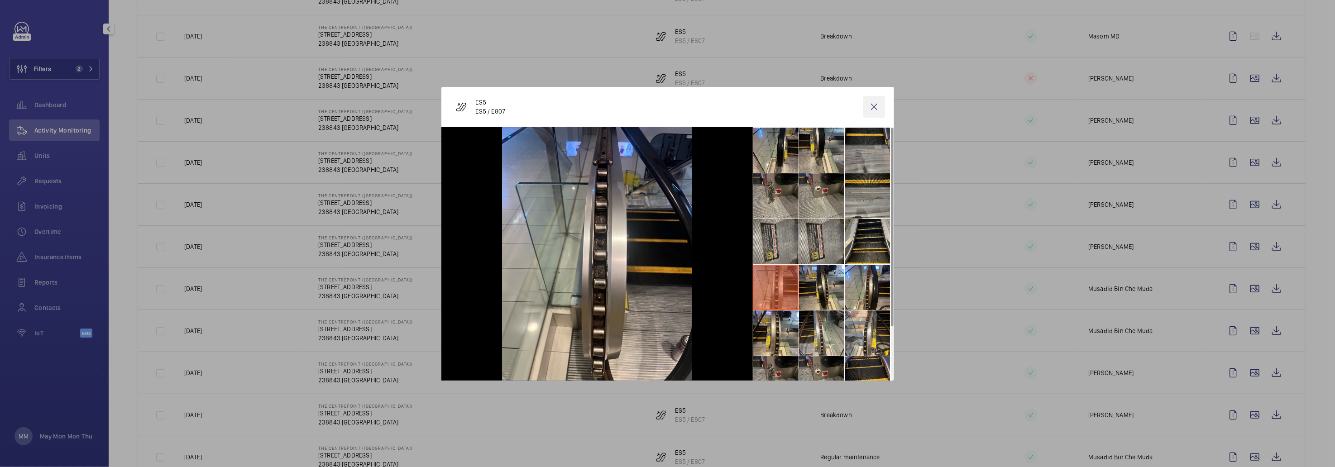
click at [874, 104] on wm-front-icon-button at bounding box center [875, 107] width 22 height 22
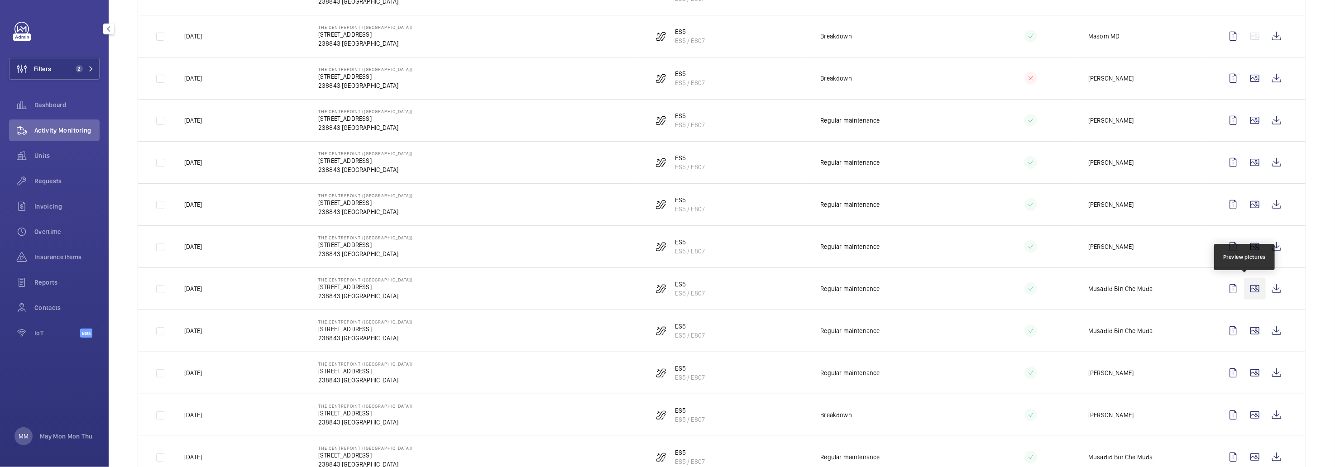
click at [1245, 289] on wm-front-icon-button at bounding box center [1255, 289] width 22 height 22
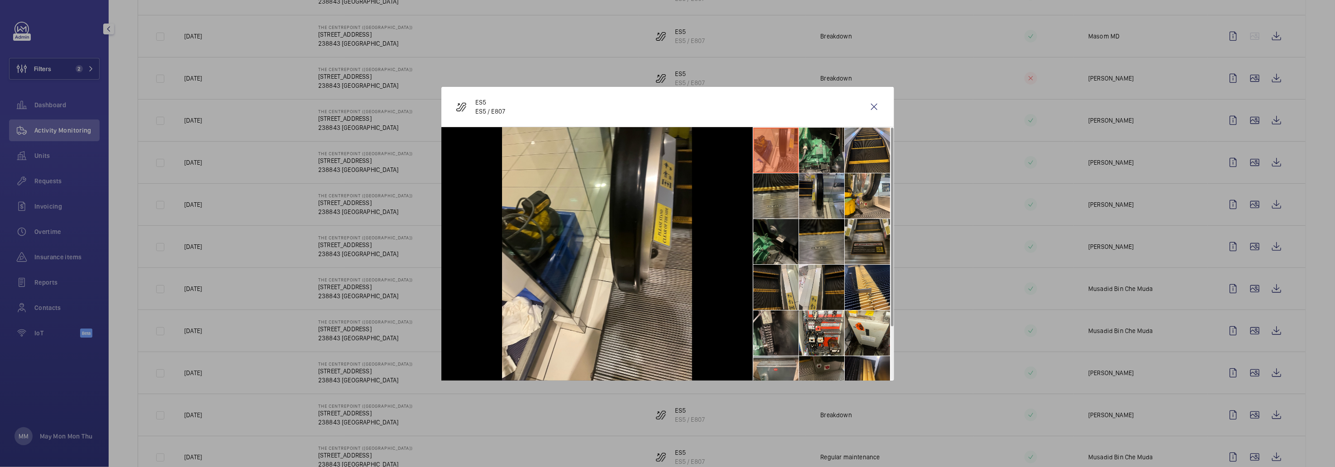
click at [826, 213] on li at bounding box center [821, 195] width 45 height 45
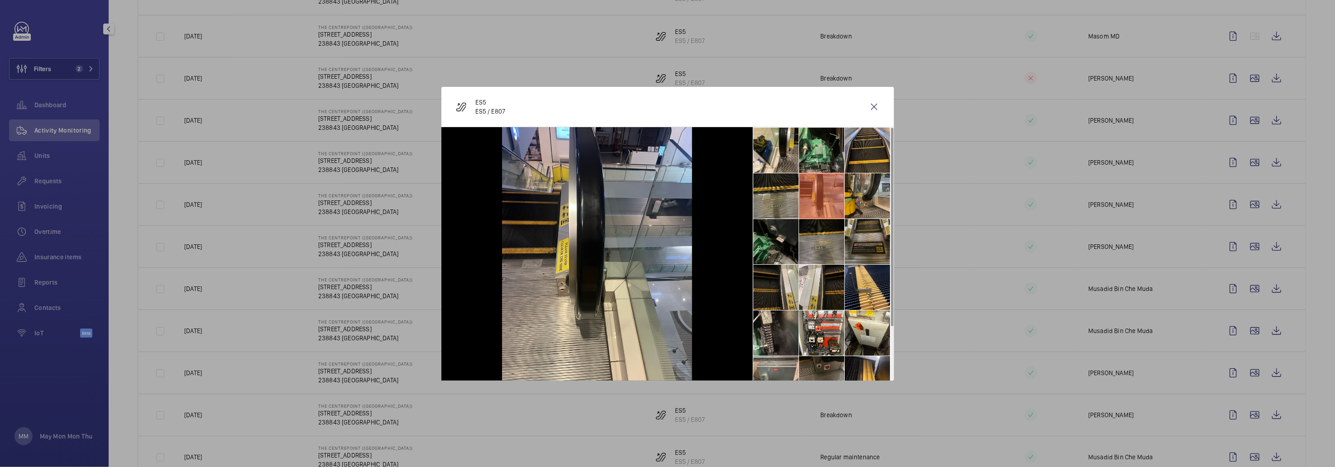
click at [855, 203] on li at bounding box center [867, 195] width 45 height 45
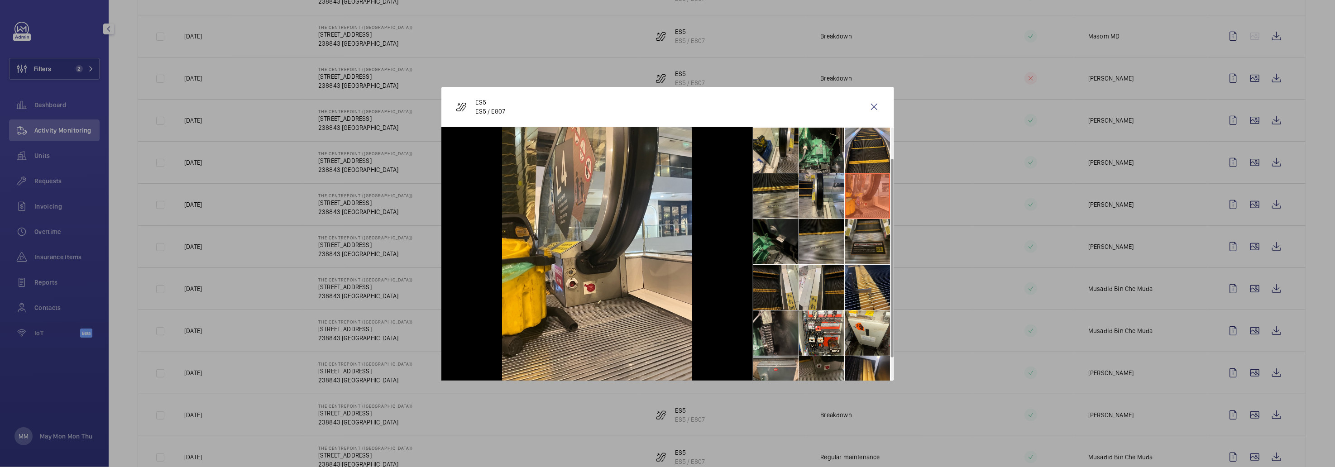
scroll to position [67, 0]
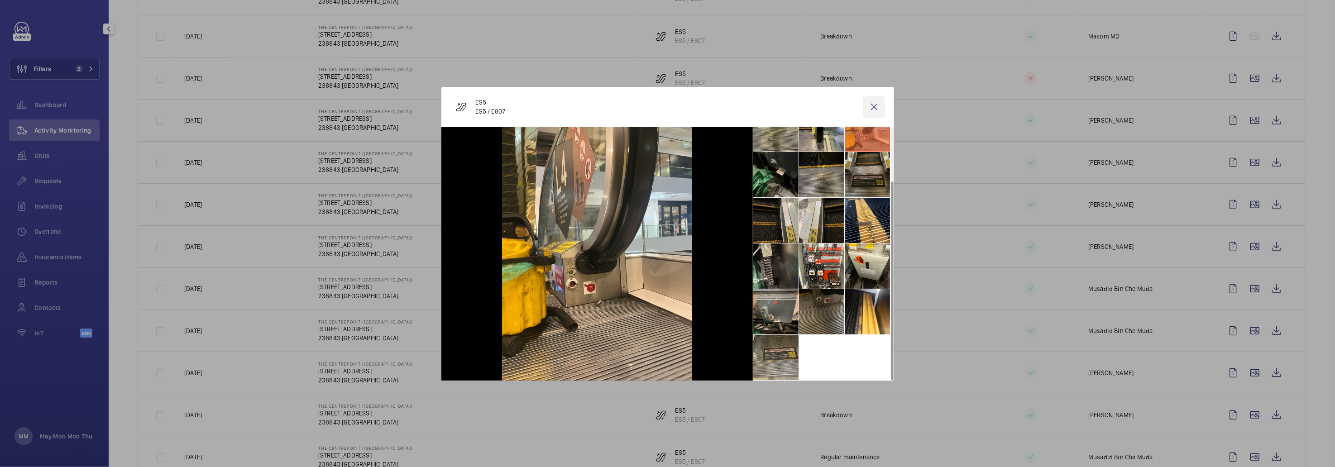
click at [873, 110] on wm-front-icon-button at bounding box center [875, 107] width 22 height 22
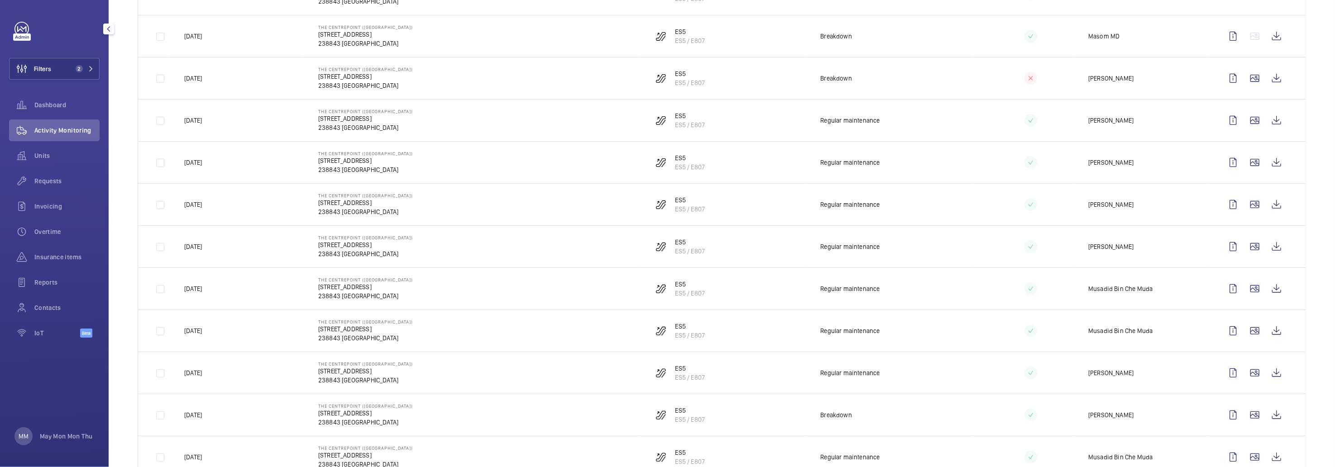
scroll to position [0, 0]
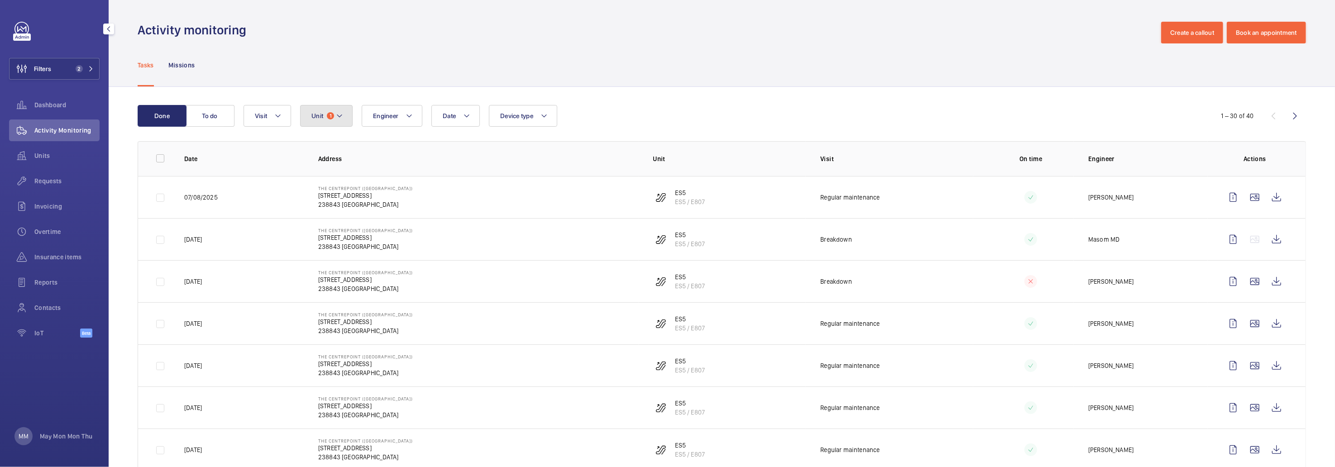
click at [343, 113] on button "Unit 1" at bounding box center [326, 116] width 53 height 22
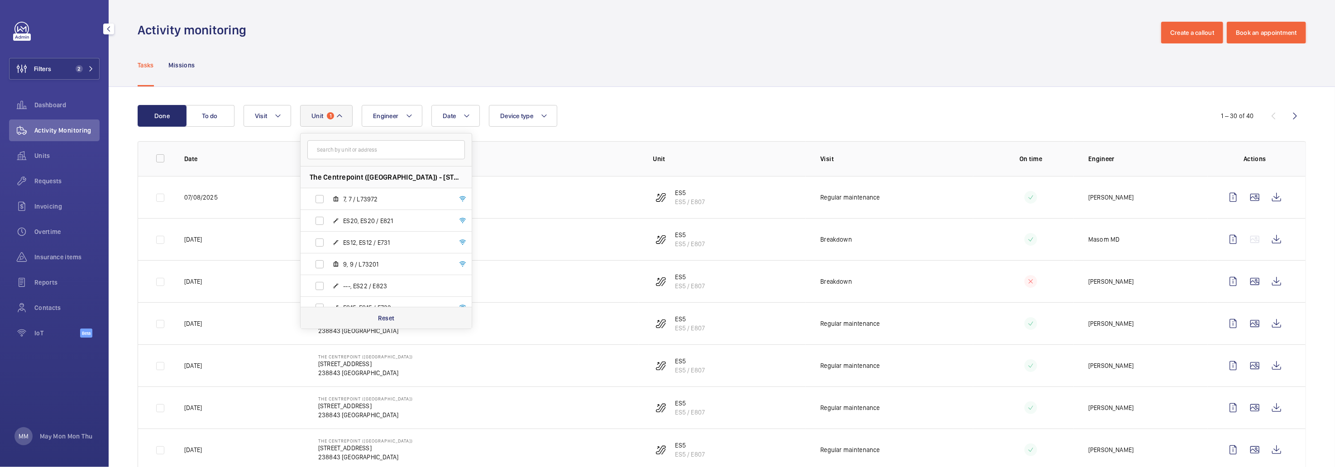
click at [389, 318] on p "Reset" at bounding box center [386, 318] width 17 height 9
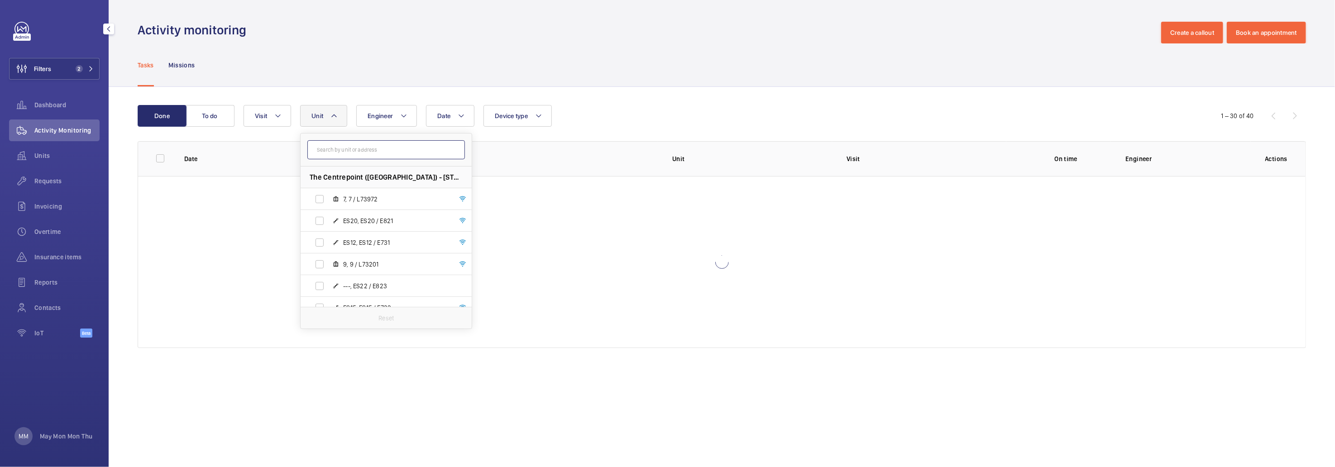
click at [394, 148] on input "text" at bounding box center [386, 149] width 158 height 19
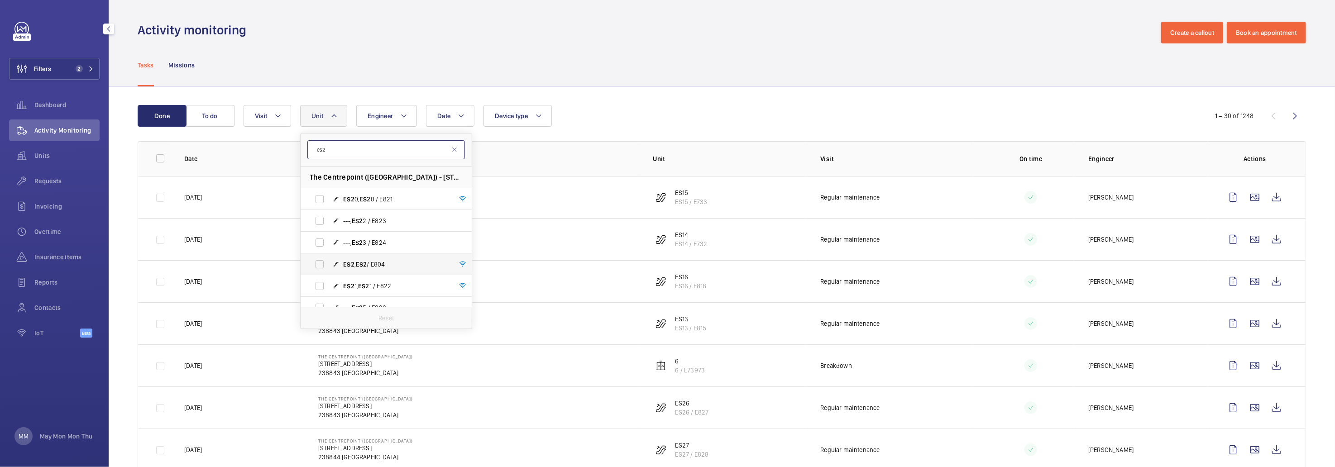
type input "es2"
click at [364, 262] on span "ES2" at bounding box center [361, 264] width 11 height 7
click at [329, 262] on input "ES2 , ES2 / E804" at bounding box center [320, 264] width 18 height 18
checkbox input "true"
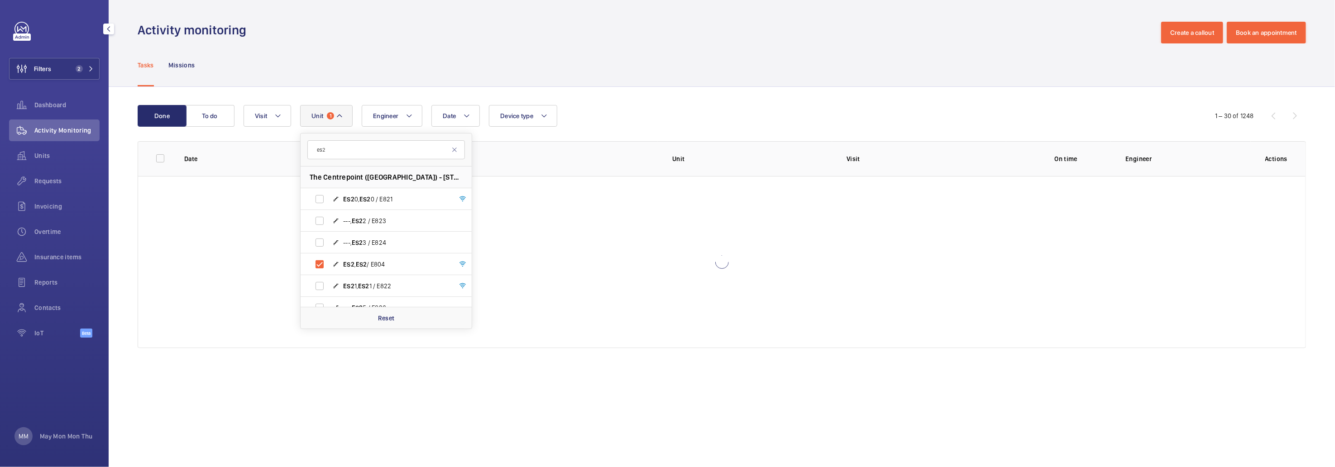
click at [634, 80] on div "Tasks Missions" at bounding box center [722, 64] width 1169 height 43
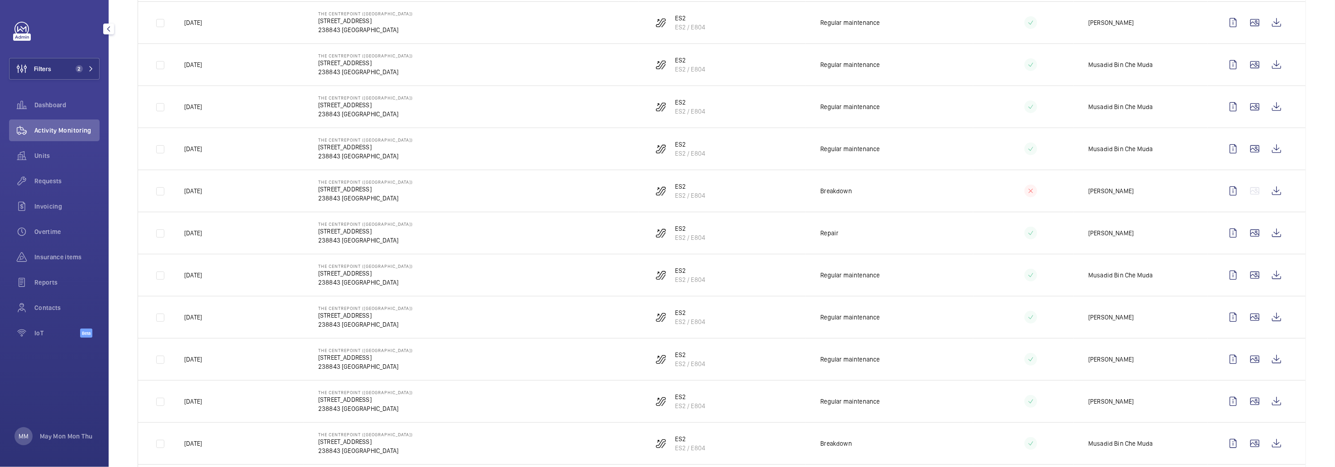
scroll to position [271, 0]
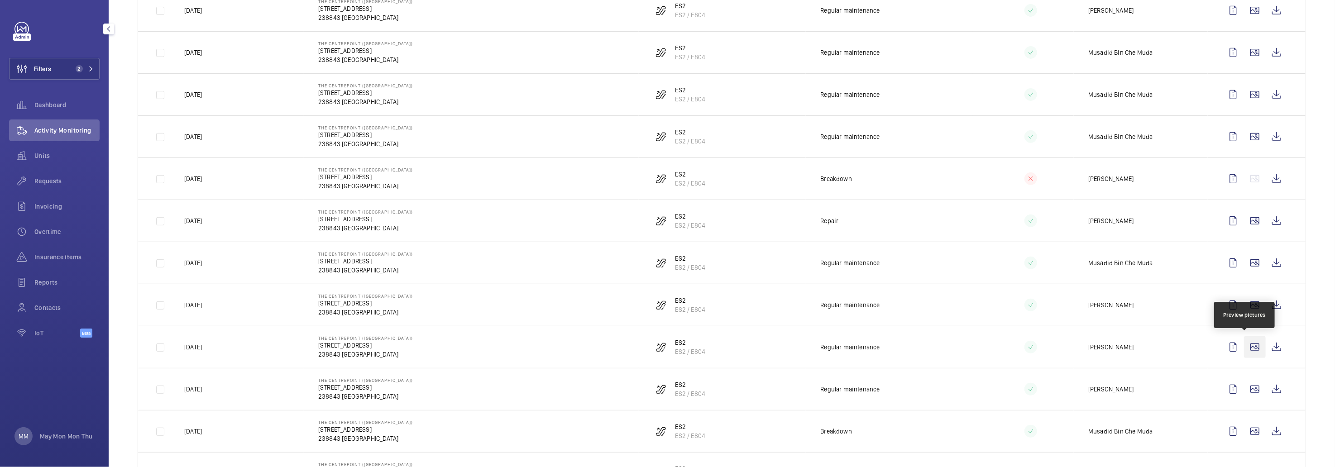
click at [1244, 348] on wm-front-icon-button at bounding box center [1255, 347] width 22 height 22
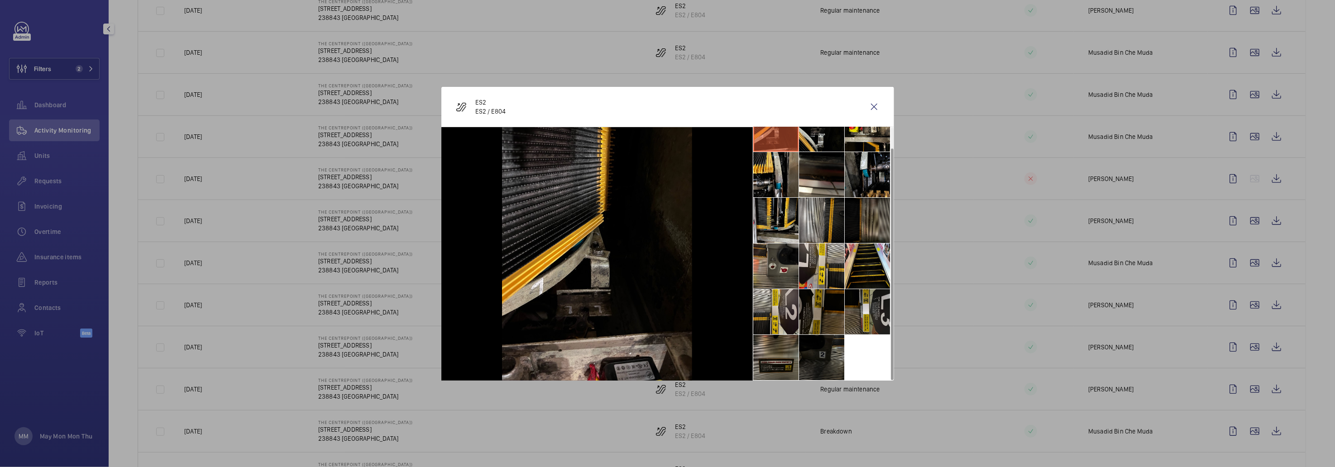
scroll to position [0, 0]
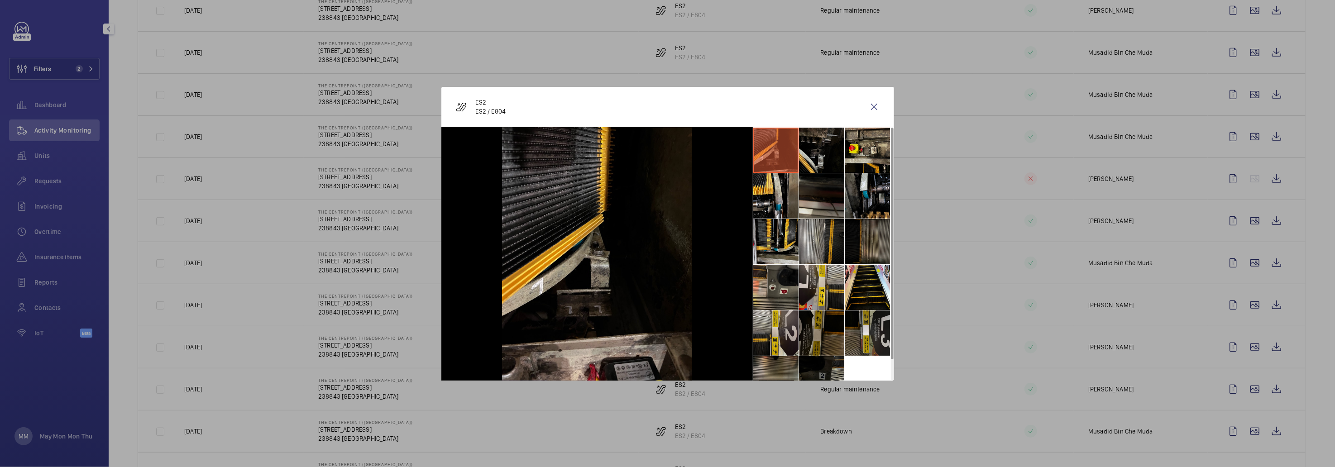
click at [821, 186] on li at bounding box center [821, 195] width 45 height 45
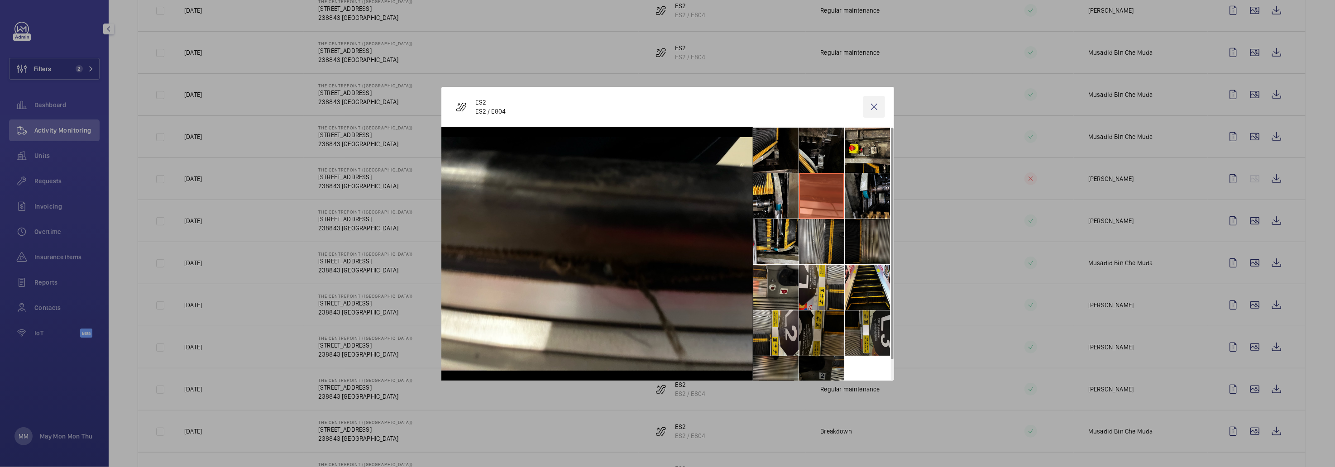
click at [878, 109] on wm-front-icon-button at bounding box center [875, 107] width 22 height 22
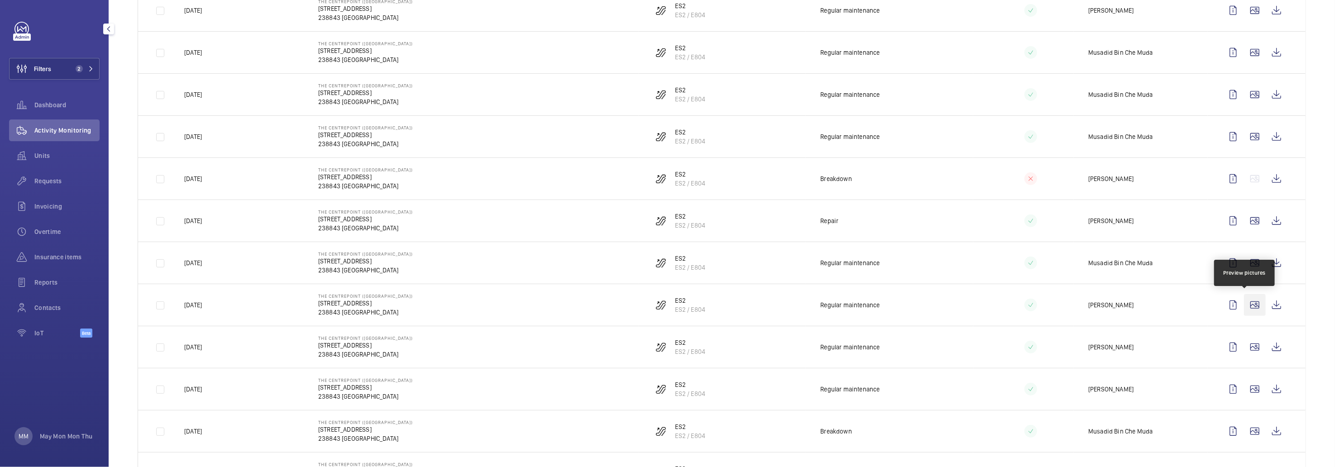
click at [1244, 302] on wm-front-icon-button at bounding box center [1255, 305] width 22 height 22
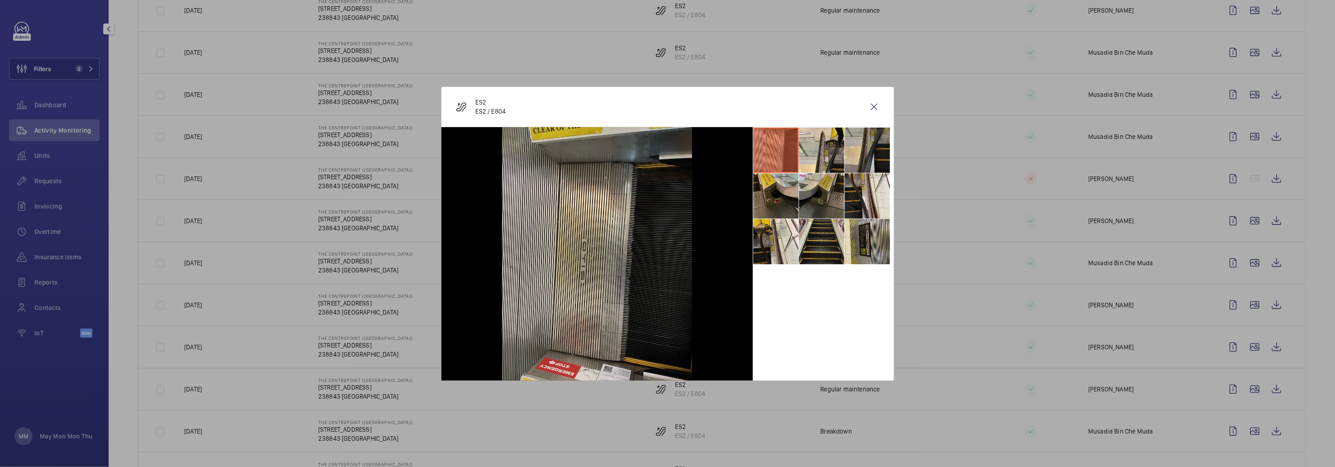
click at [850, 145] on li at bounding box center [867, 150] width 45 height 45
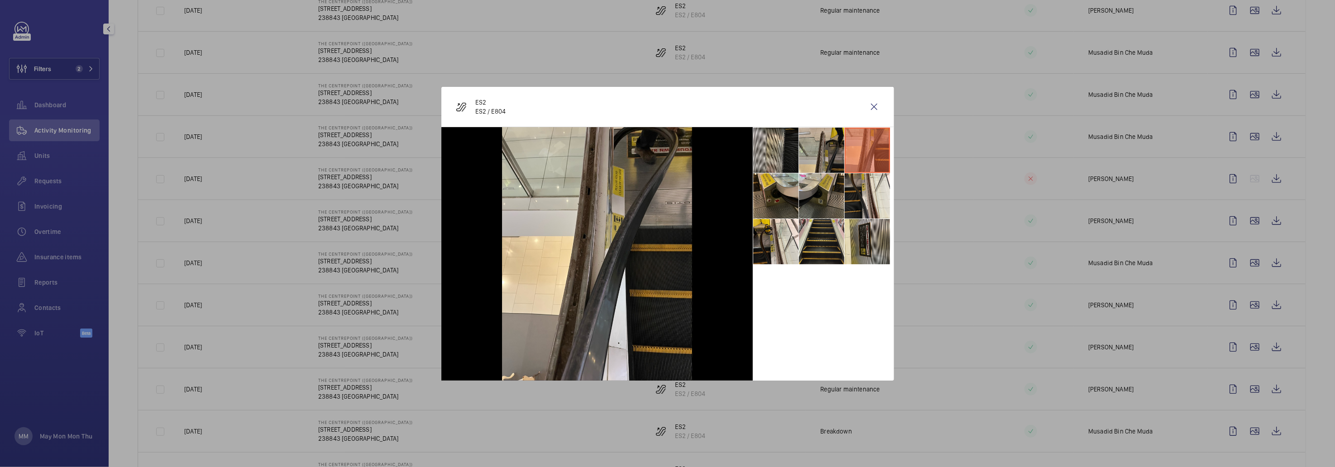
click at [836, 156] on li at bounding box center [821, 150] width 45 height 45
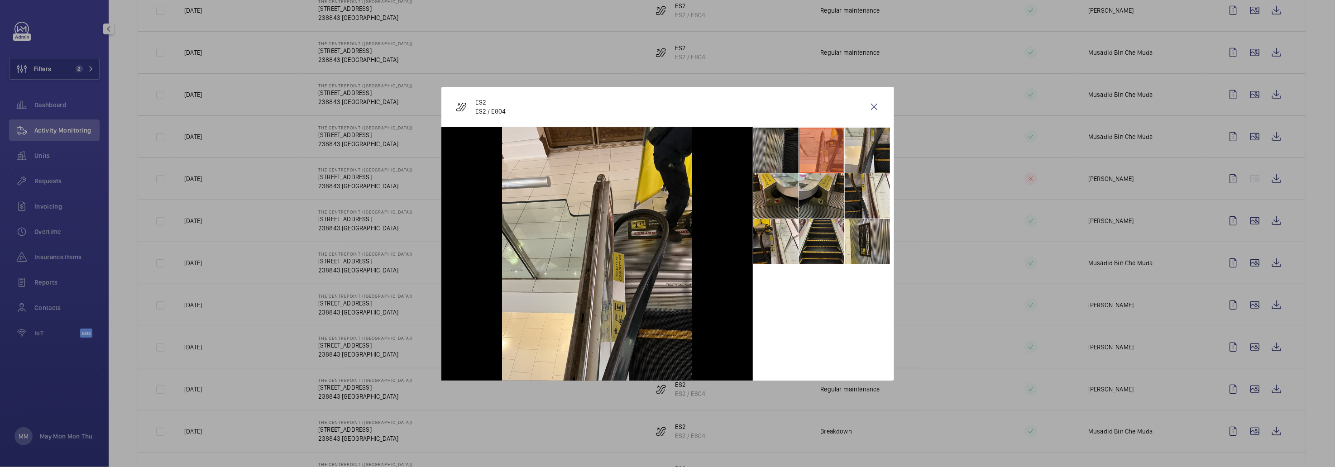
click at [784, 166] on li at bounding box center [776, 150] width 45 height 45
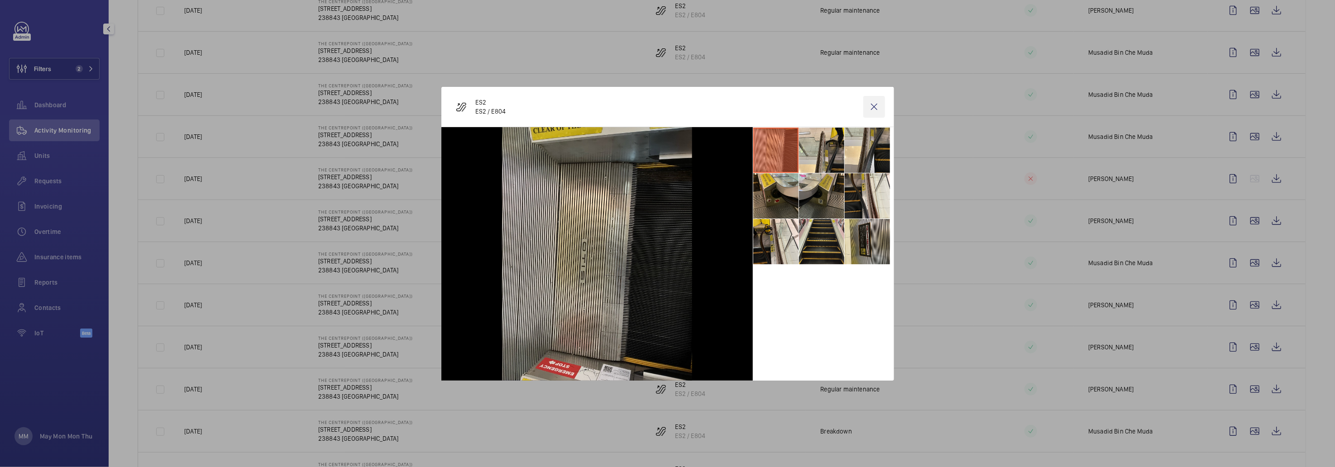
click at [876, 110] on wm-front-icon-button at bounding box center [875, 107] width 22 height 22
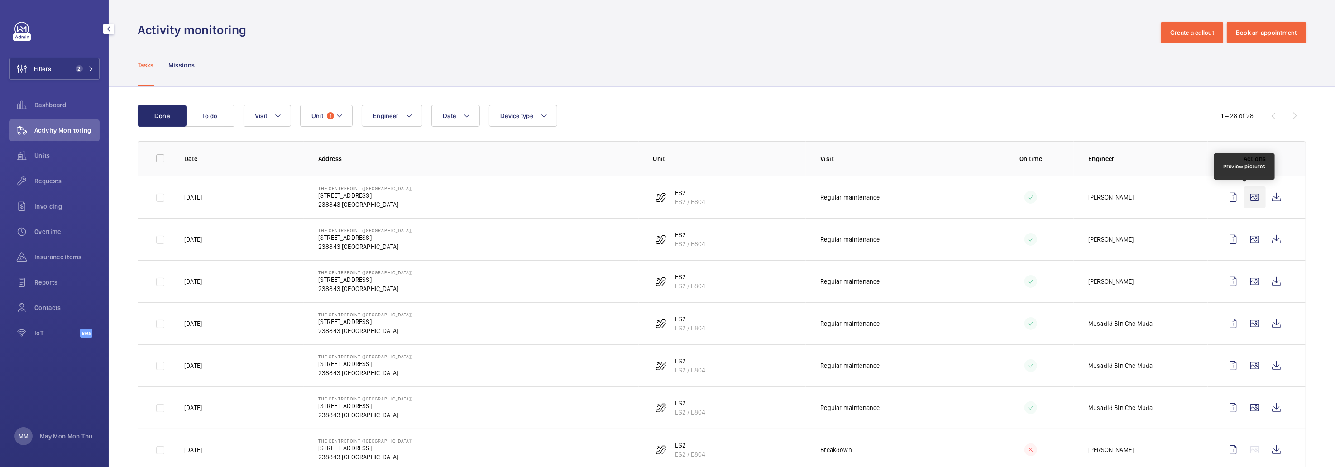
click at [1244, 196] on wm-front-icon-button at bounding box center [1255, 198] width 22 height 22
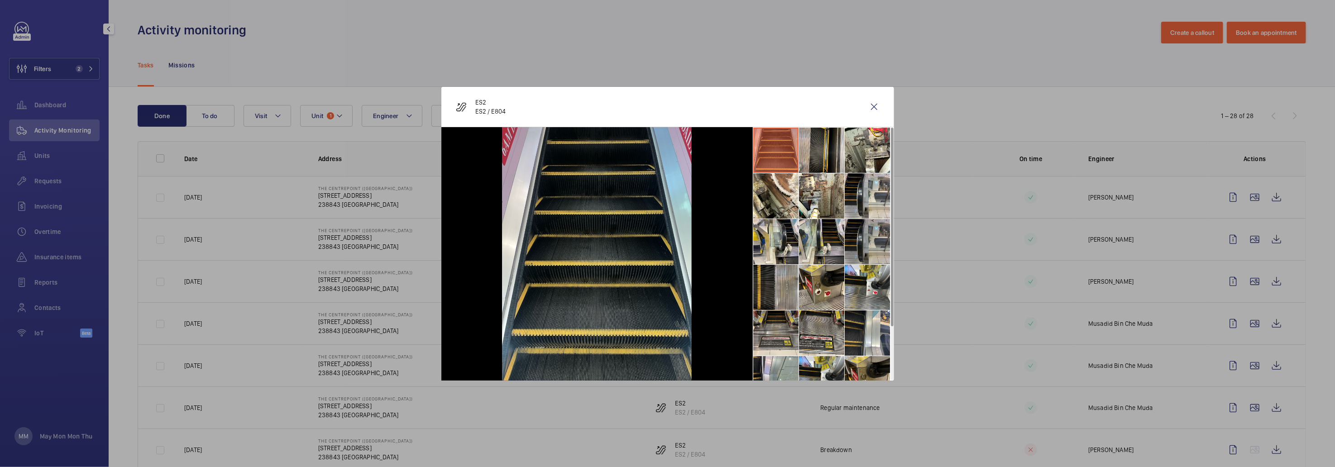
click at [867, 246] on li at bounding box center [867, 241] width 45 height 45
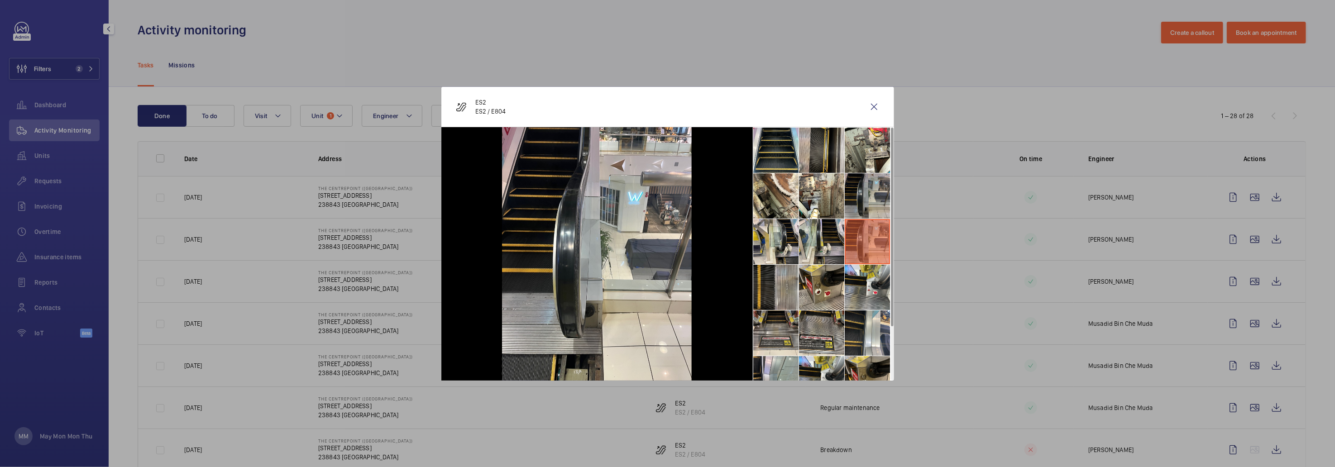
click at [853, 175] on li at bounding box center [867, 195] width 45 height 45
click at [854, 192] on li at bounding box center [867, 195] width 45 height 45
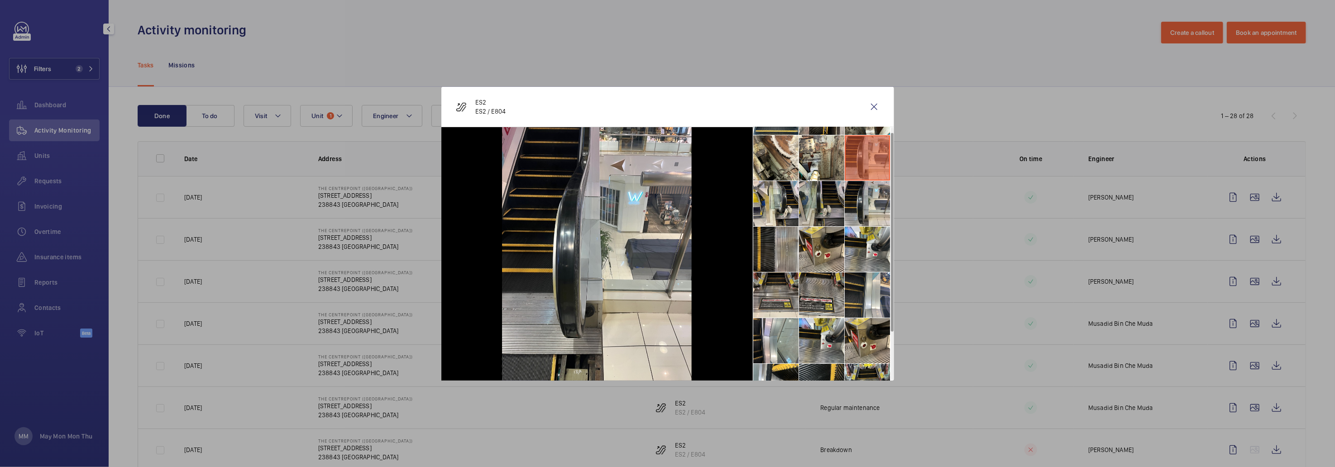
scroll to position [67, 0]
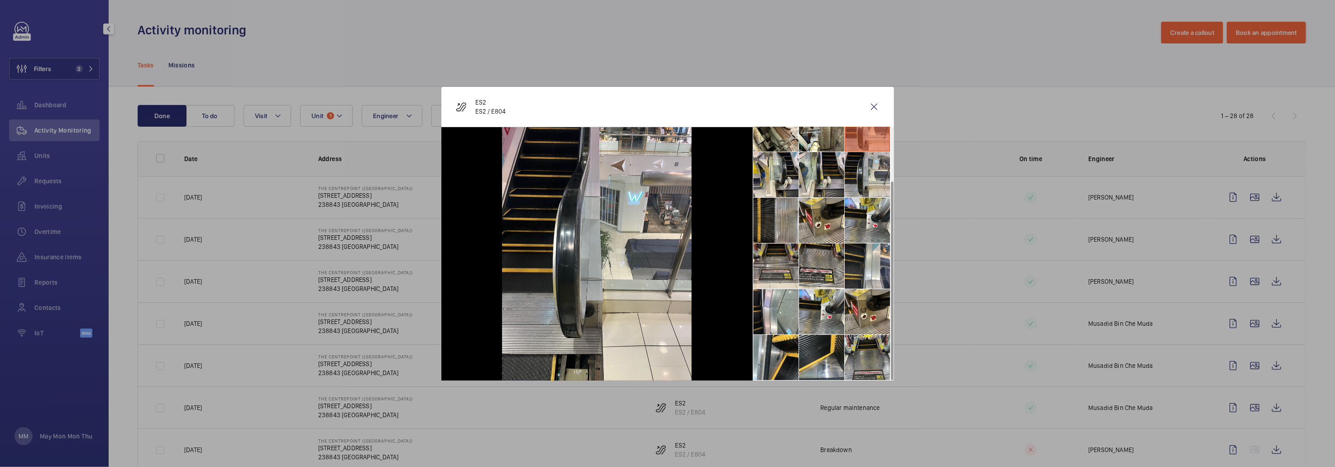
click at [1286, 221] on div at bounding box center [667, 233] width 1335 height 467
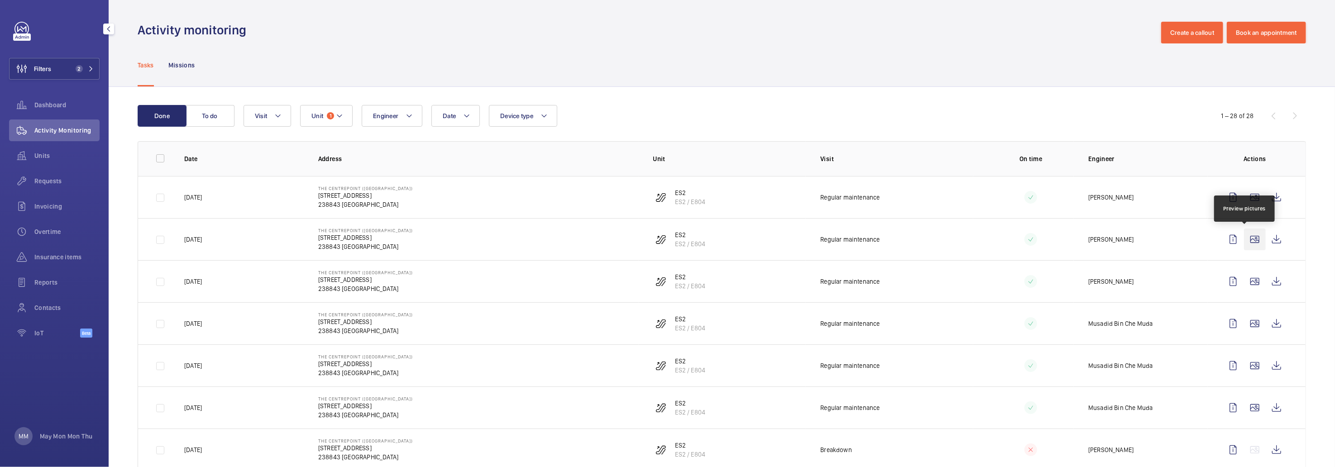
click at [1250, 241] on wm-front-icon-button at bounding box center [1255, 240] width 22 height 22
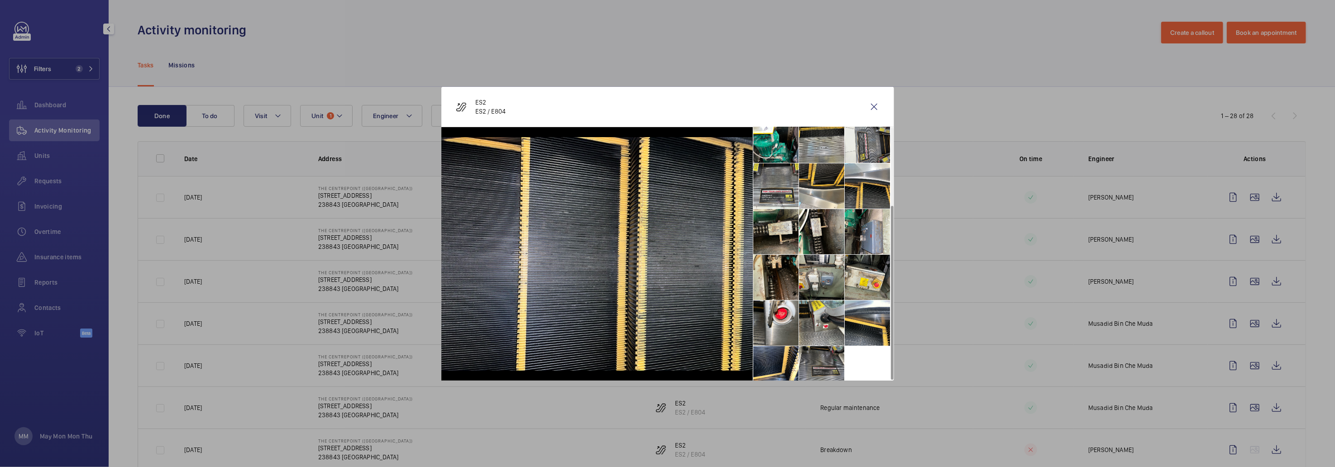
scroll to position [113, 0]
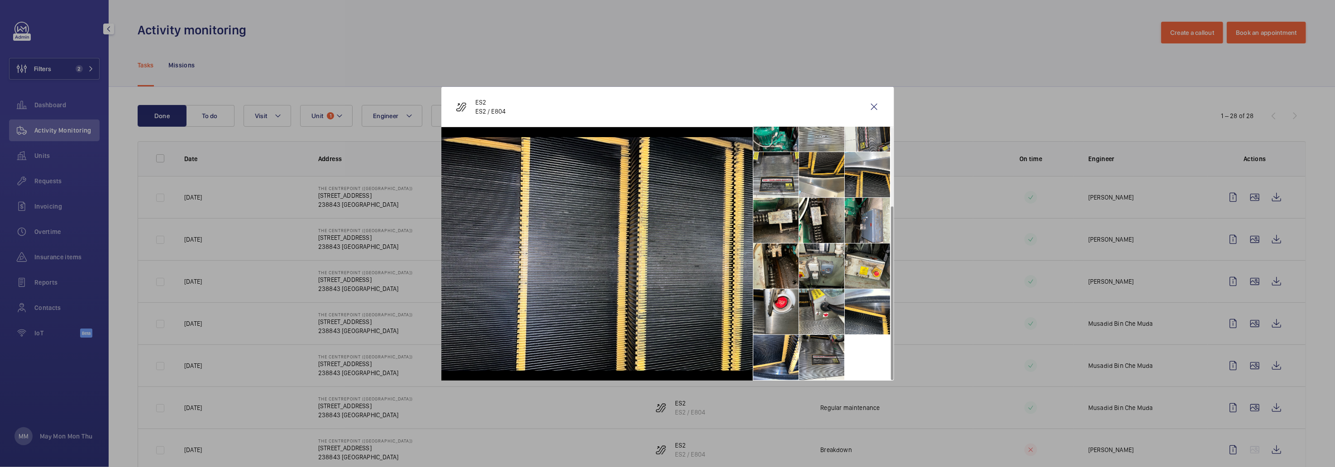
click at [1301, 250] on div at bounding box center [667, 233] width 1335 height 467
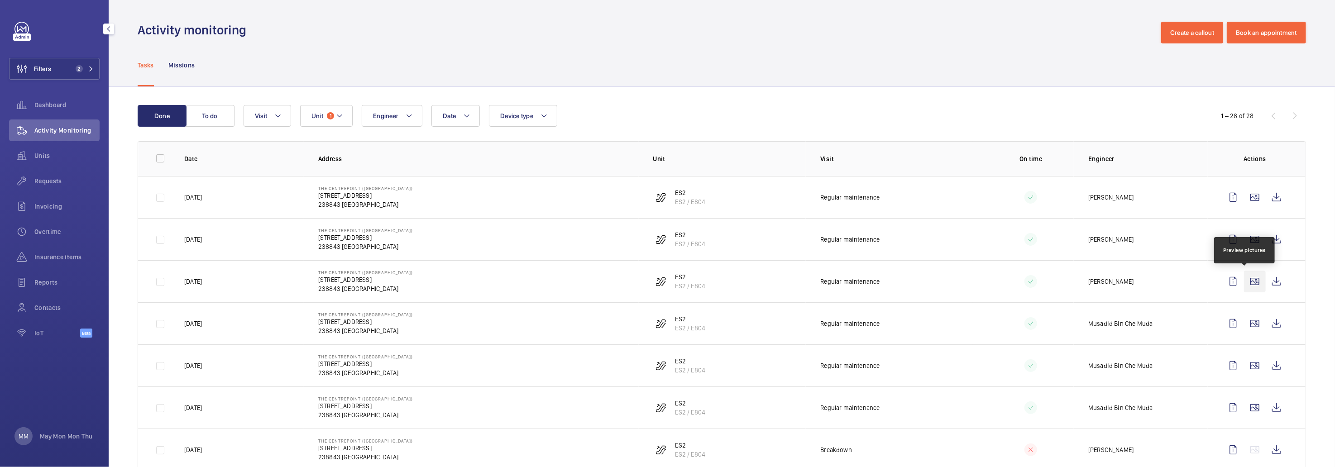
click at [1244, 278] on wm-front-icon-button at bounding box center [1255, 282] width 22 height 22
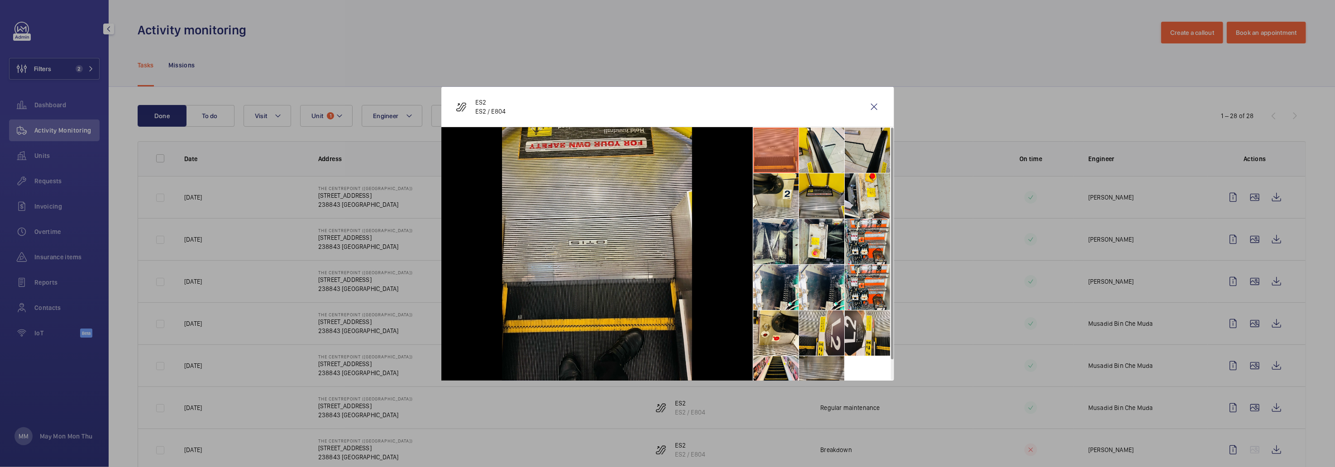
click at [868, 155] on li at bounding box center [867, 150] width 45 height 45
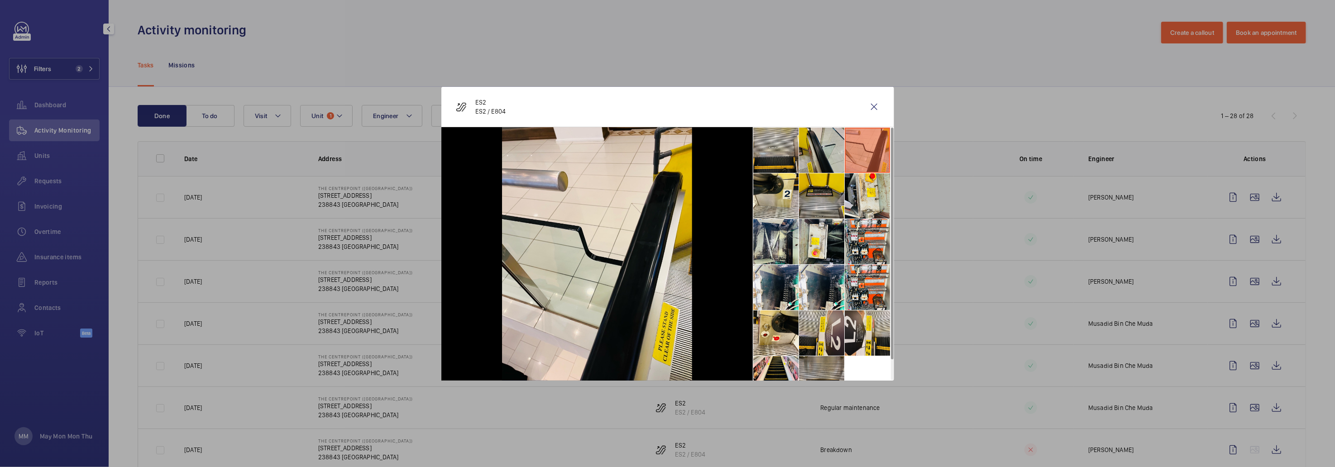
click at [830, 155] on li at bounding box center [821, 150] width 45 height 45
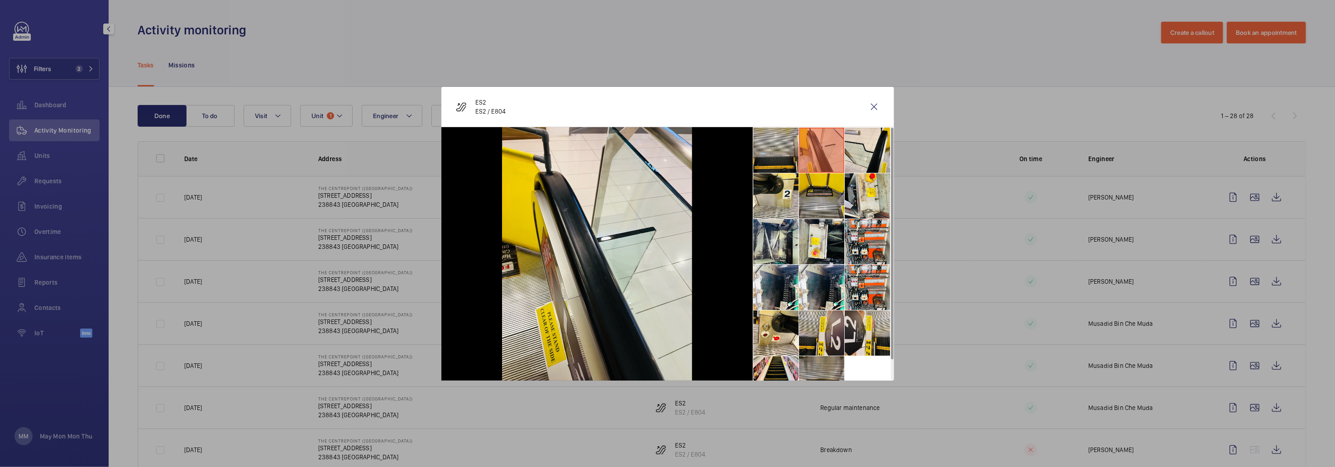
click at [1306, 290] on div at bounding box center [667, 233] width 1335 height 467
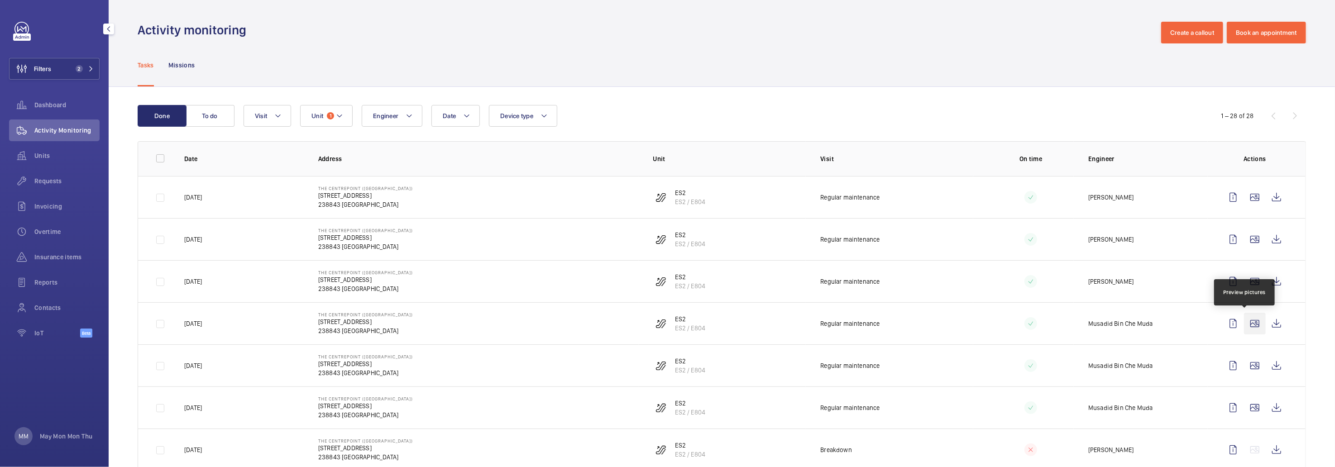
click at [1244, 325] on wm-front-icon-button at bounding box center [1255, 324] width 22 height 22
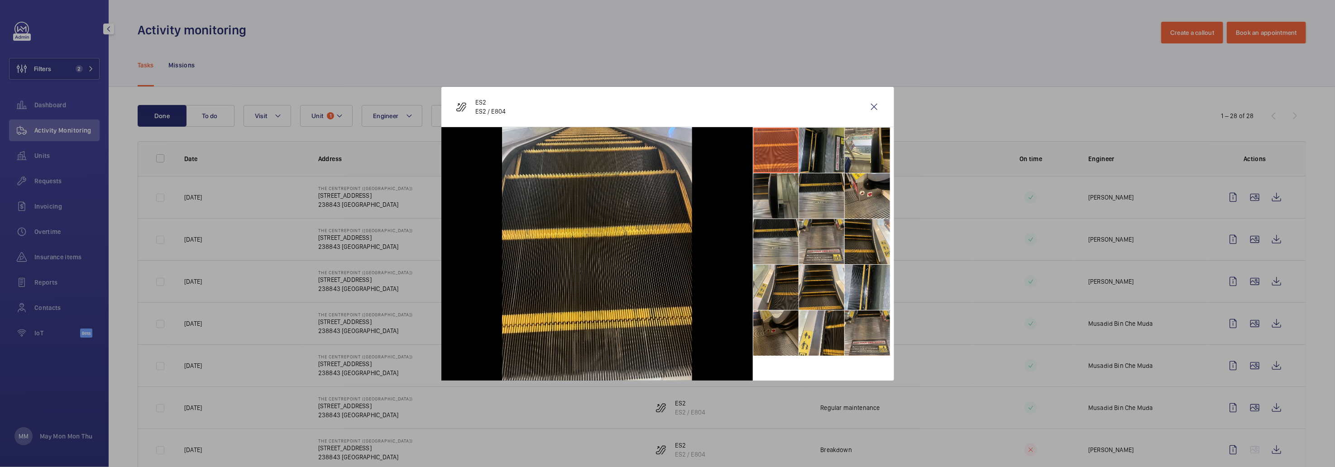
click at [780, 200] on li at bounding box center [776, 195] width 45 height 45
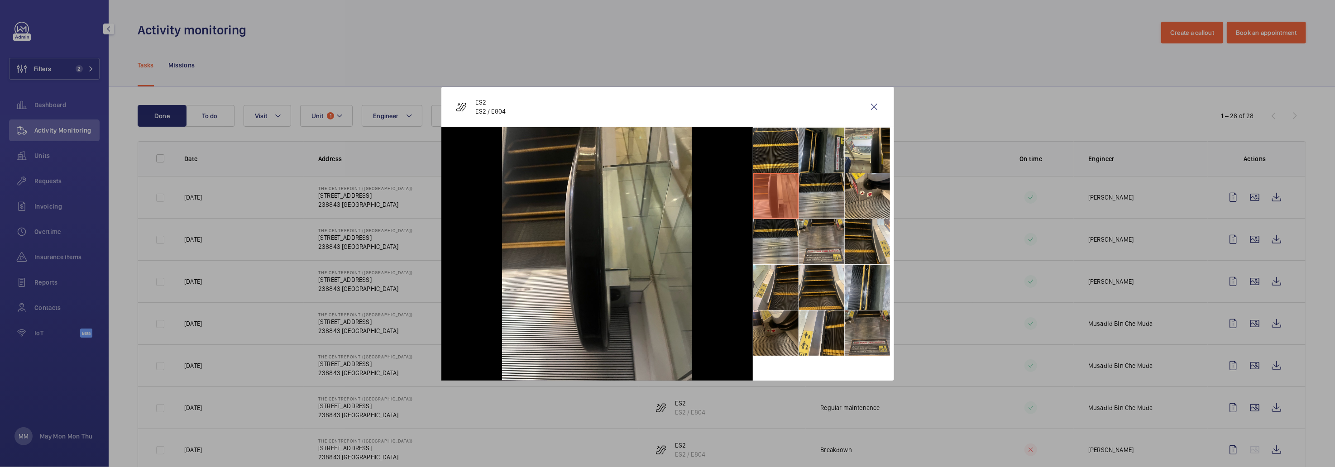
click at [872, 340] on li at bounding box center [867, 333] width 45 height 45
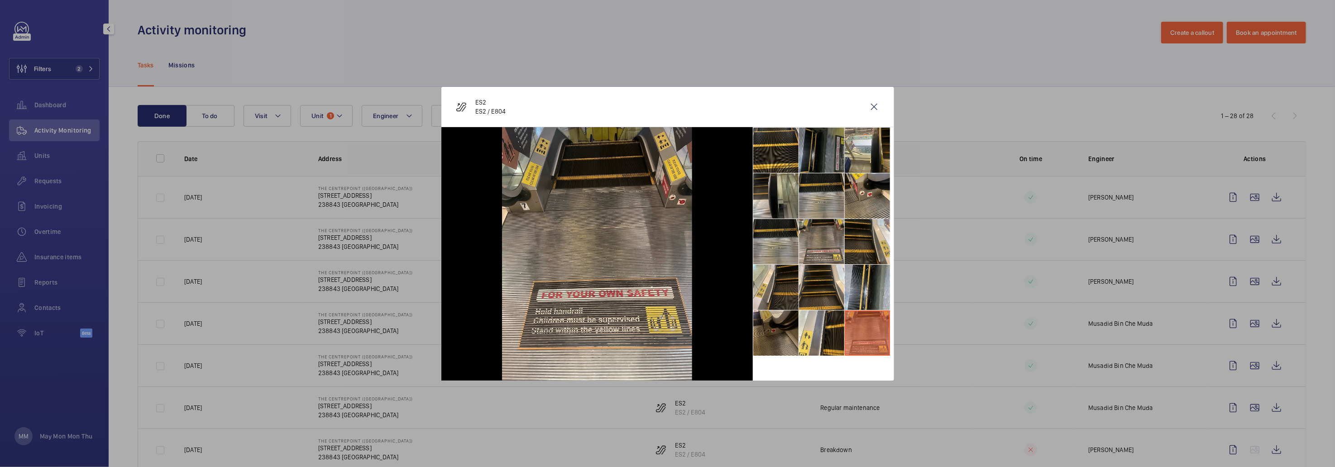
click at [836, 144] on li at bounding box center [821, 150] width 45 height 45
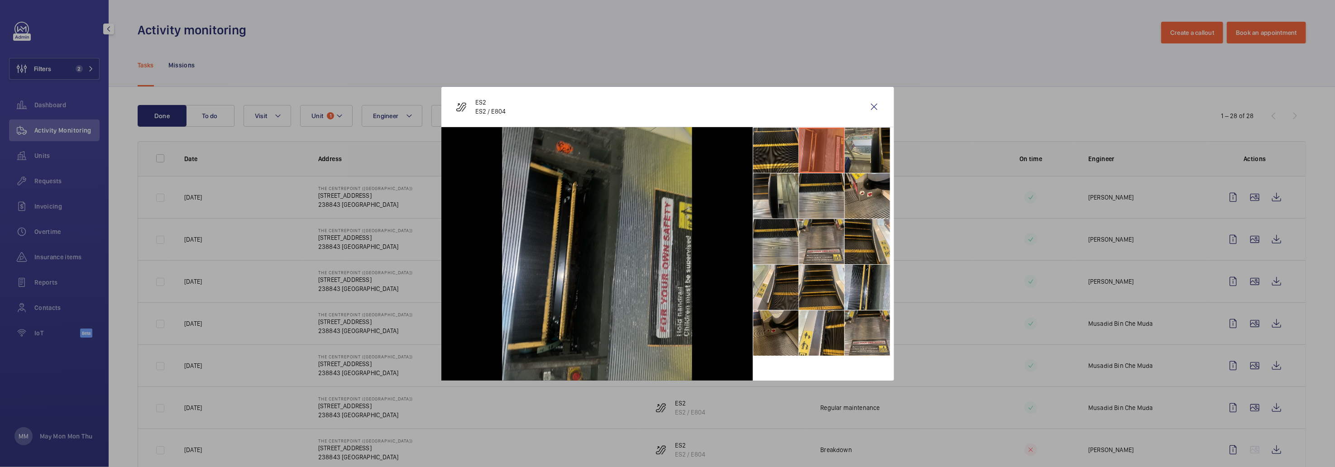
click at [864, 154] on li at bounding box center [867, 150] width 45 height 45
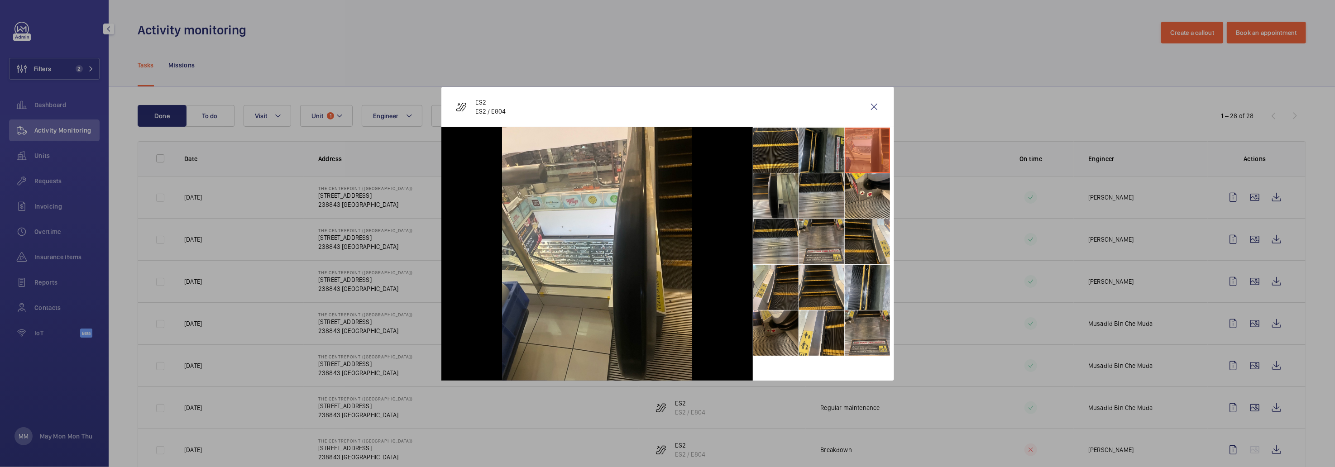
click at [1297, 307] on div at bounding box center [667, 233] width 1335 height 467
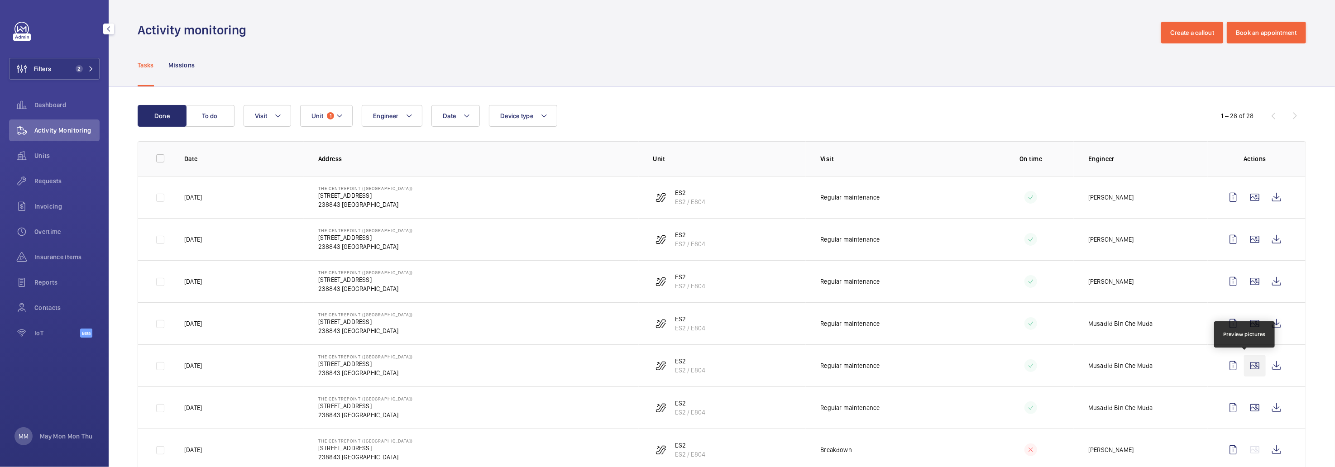
click at [1253, 366] on wm-front-icon-button at bounding box center [1255, 366] width 22 height 22
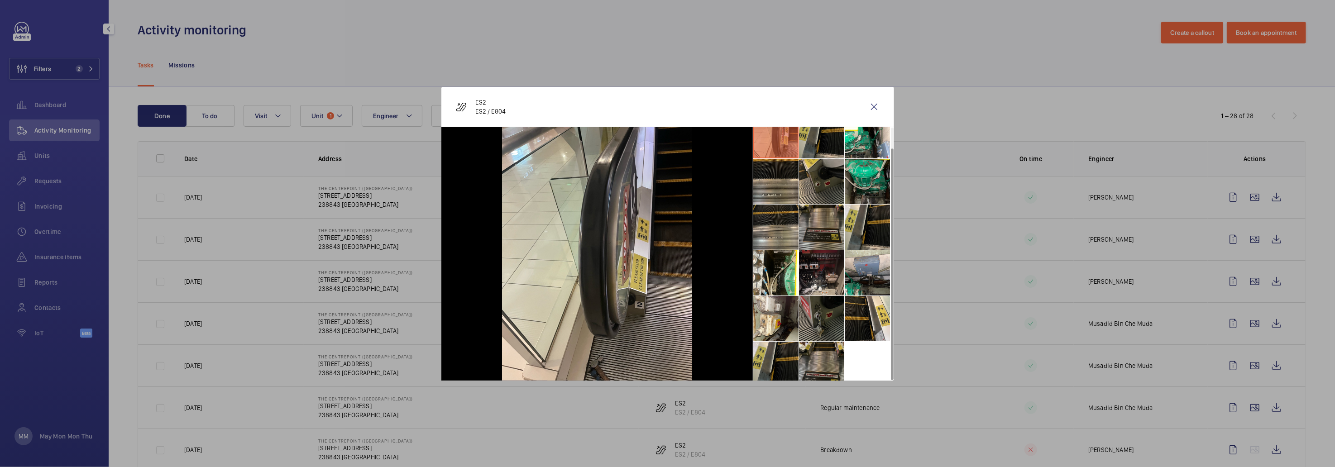
scroll to position [21, 0]
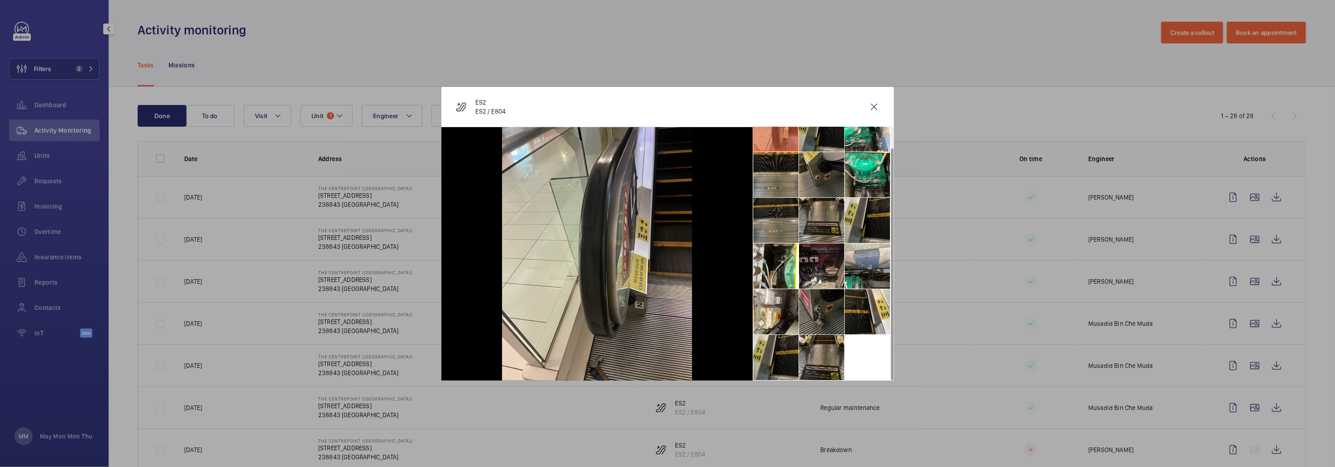
click at [1313, 355] on div at bounding box center [667, 233] width 1335 height 467
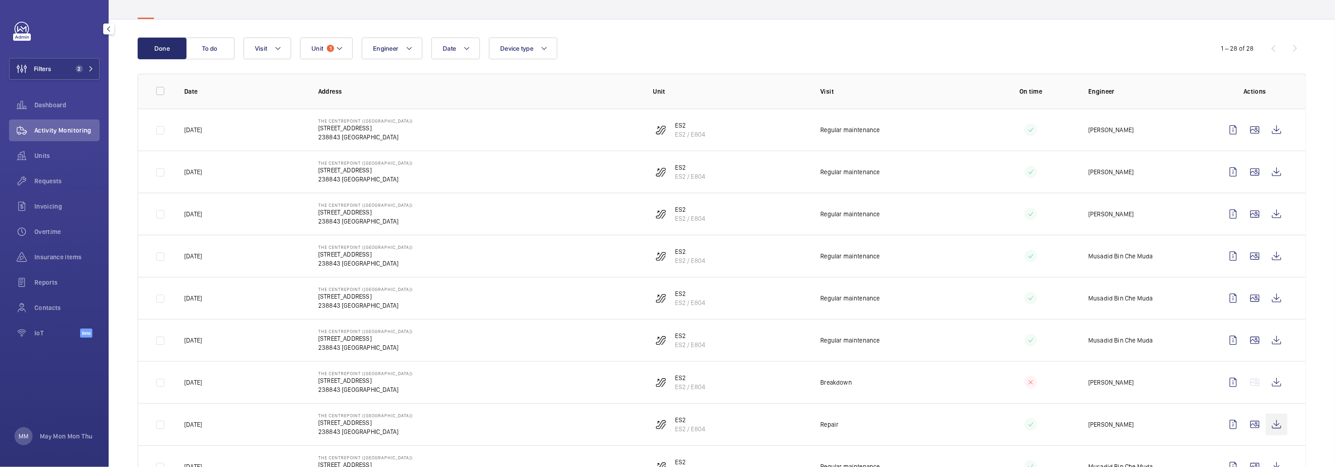
scroll to position [135, 0]
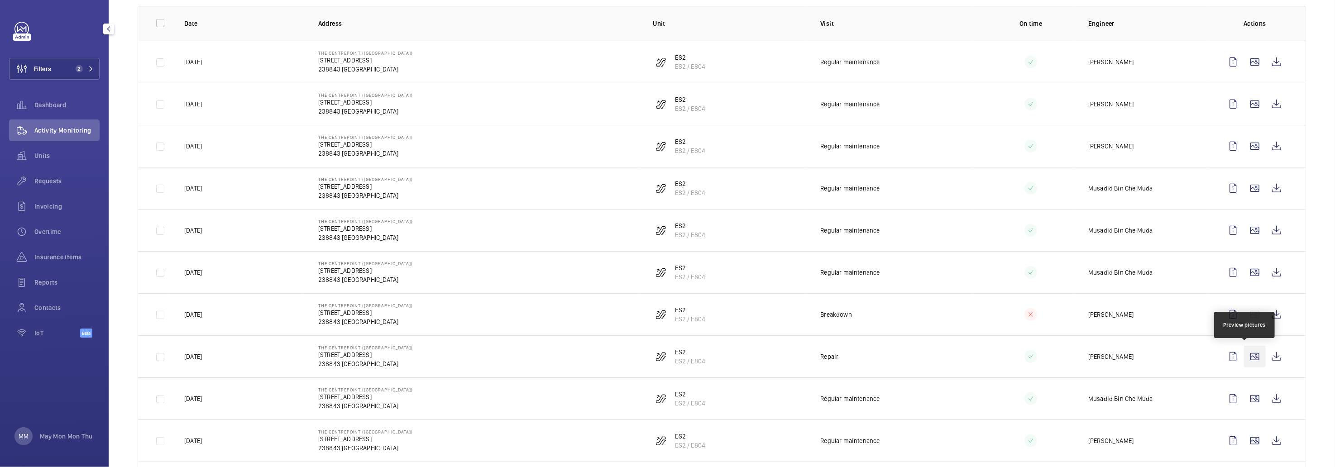
click at [1244, 356] on wm-front-icon-button at bounding box center [1255, 357] width 22 height 22
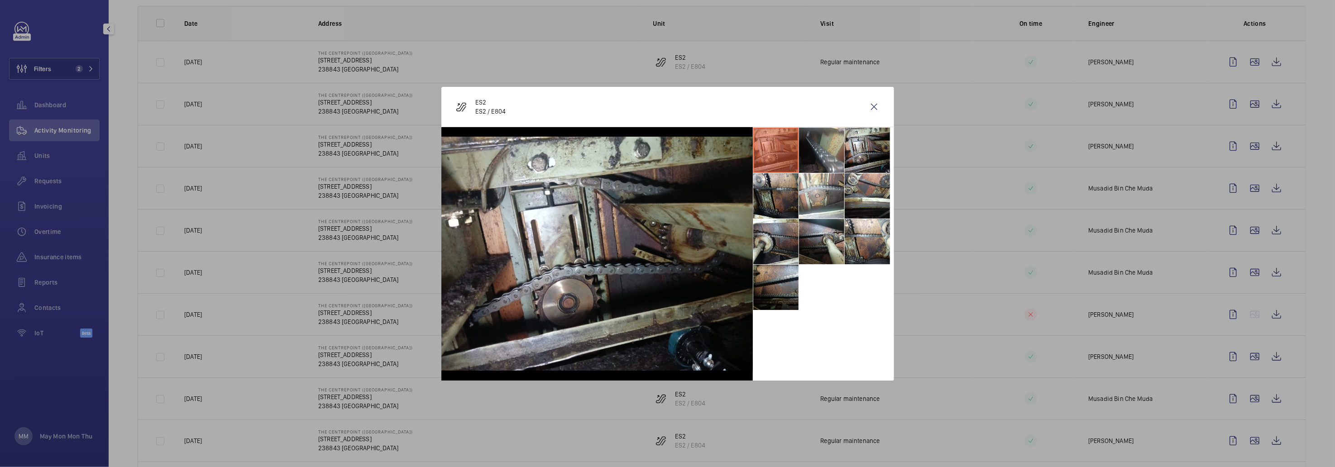
click at [1334, 377] on div at bounding box center [667, 233] width 1335 height 467
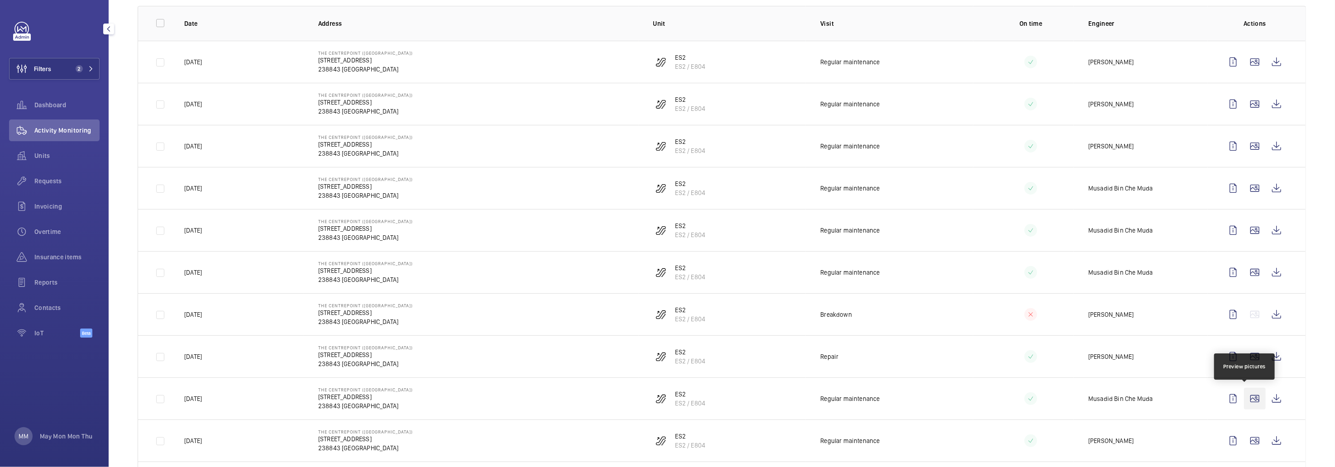
click at [1244, 395] on wm-front-icon-button at bounding box center [1255, 399] width 22 height 22
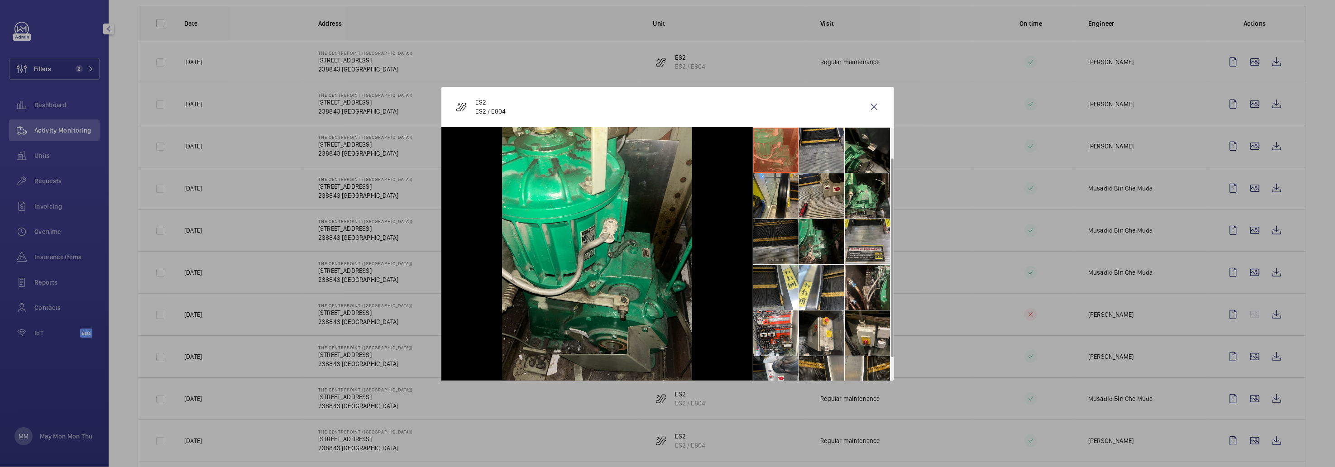
scroll to position [67, 0]
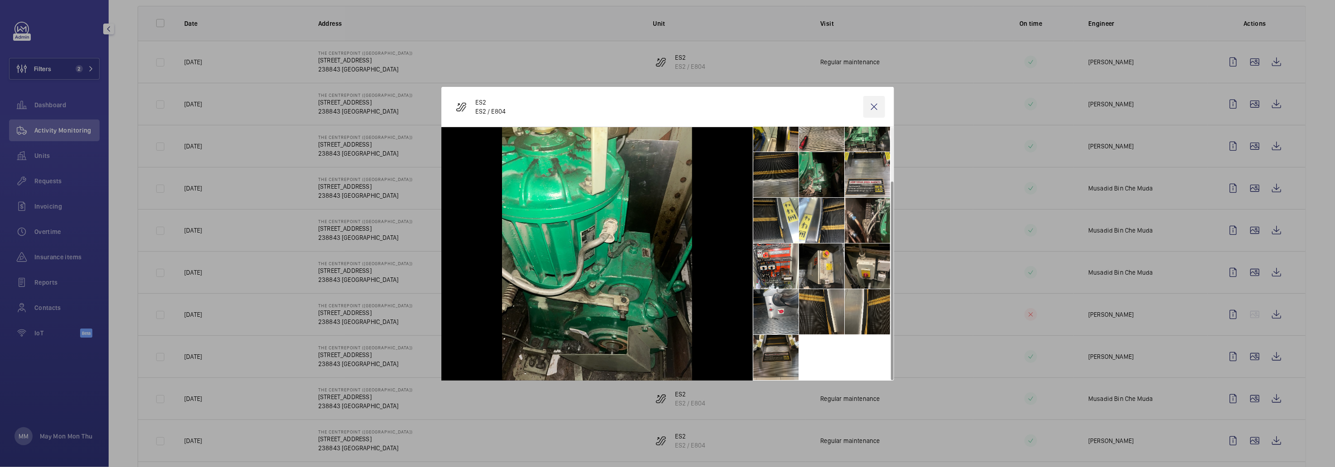
click at [876, 116] on wm-front-icon-button at bounding box center [875, 107] width 22 height 22
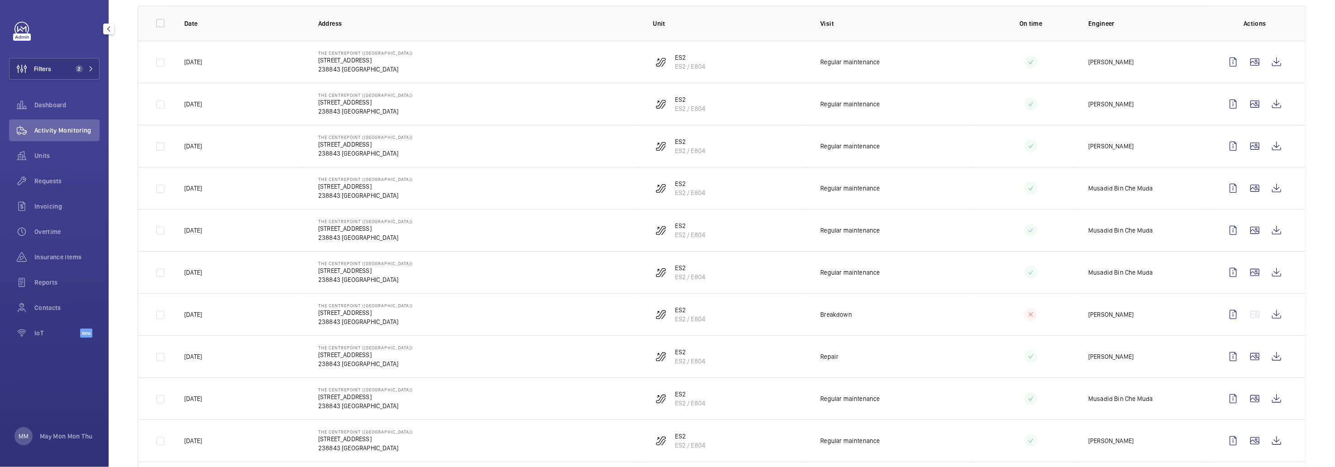
scroll to position [271, 0]
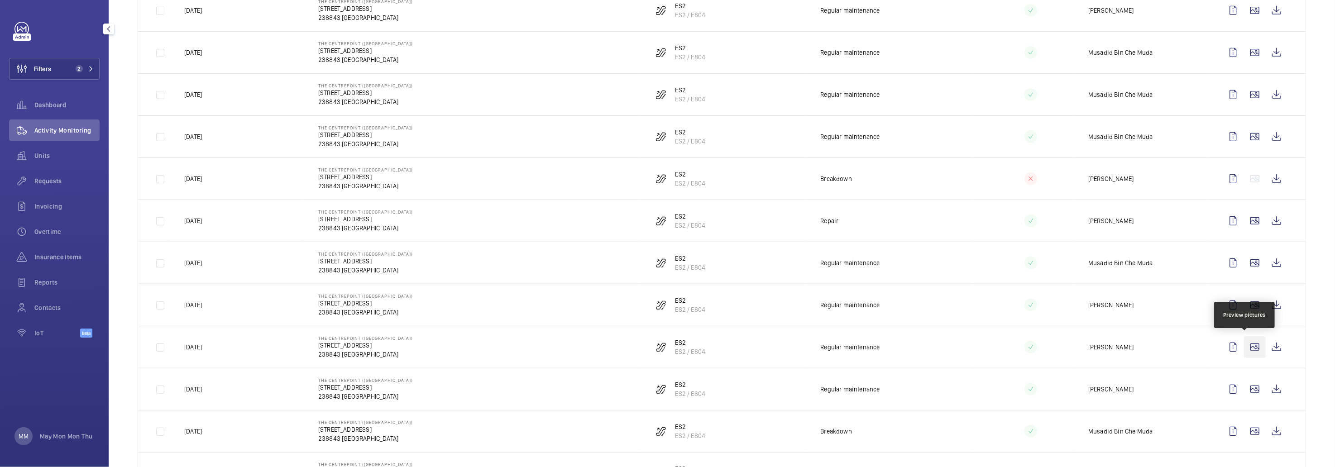
click at [1244, 347] on wm-front-icon-button at bounding box center [1255, 347] width 22 height 22
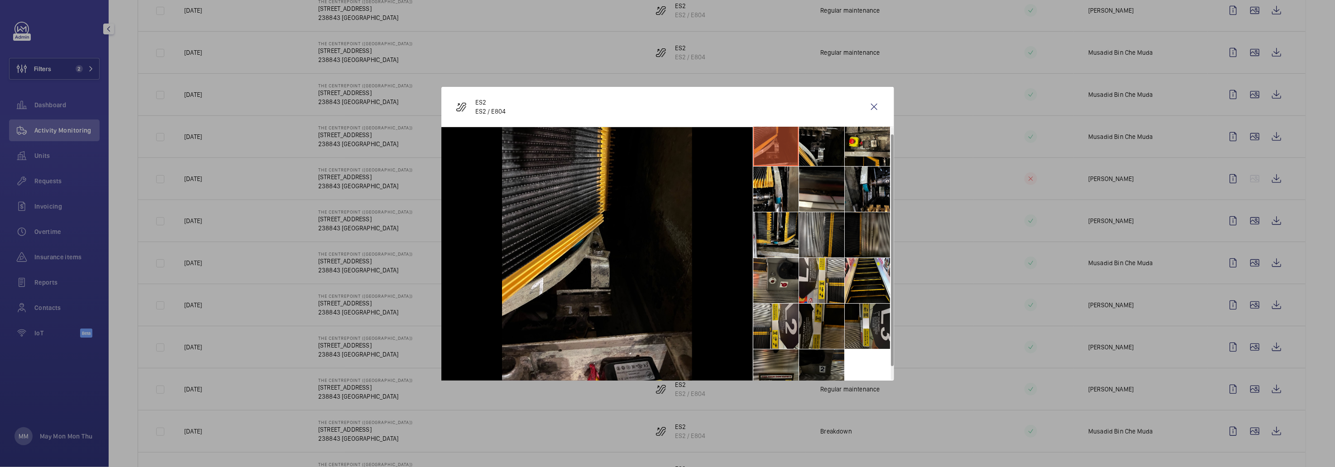
scroll to position [0, 0]
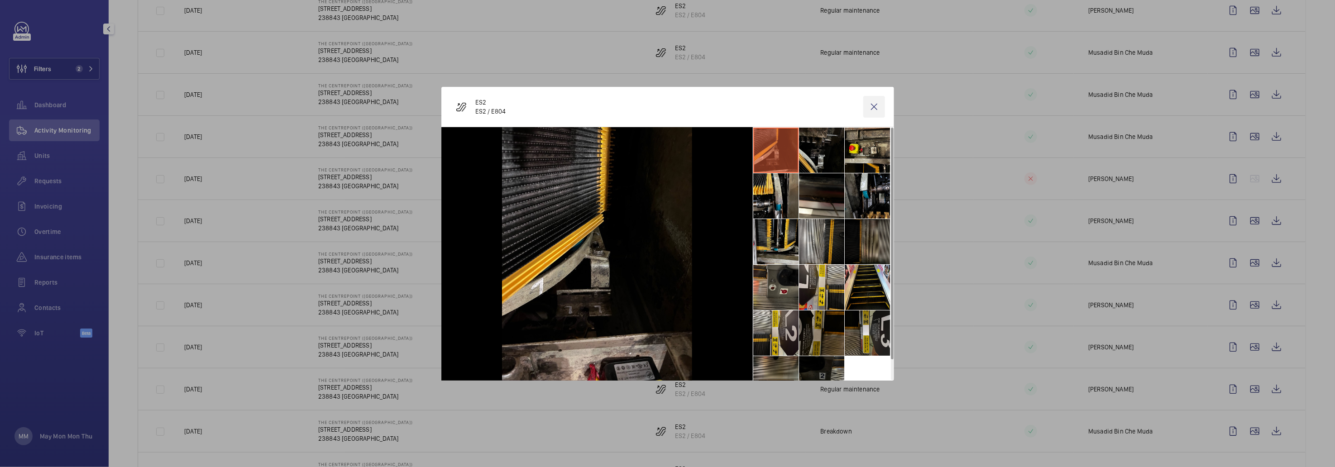
click at [867, 106] on wm-front-icon-button at bounding box center [875, 107] width 22 height 22
